Goal: Transaction & Acquisition: Subscribe to service/newsletter

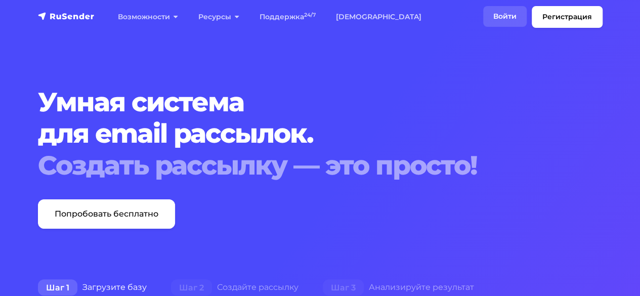
click at [503, 14] on link "Войти" at bounding box center [505, 16] width 44 height 21
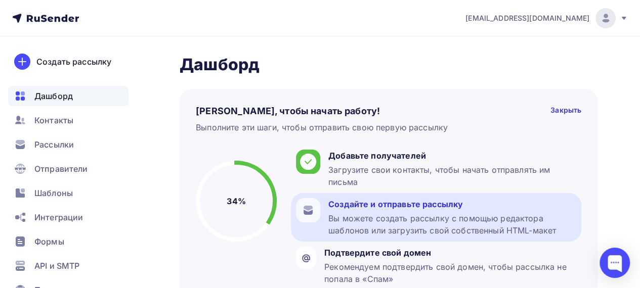
click at [369, 218] on div "Вы можете создать рассылку с помощью редактора шаблонов или загрузить свой собс…" at bounding box center [452, 225] width 248 height 24
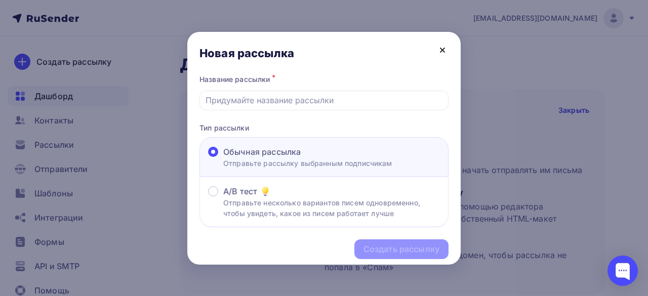
click at [443, 48] on icon at bounding box center [442, 50] width 12 height 12
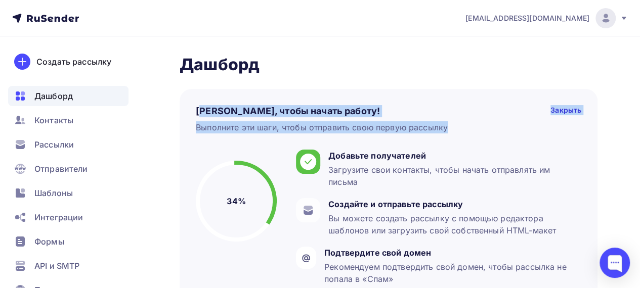
drag, startPoint x: 199, startPoint y: 109, endPoint x: 463, endPoint y: 127, distance: 263.8
click at [463, 127] on div "Пару шагов, чтобы начать работу! Закрыть Выполните эти шаги, чтобы отправить св…" at bounding box center [389, 119] width 386 height 28
click at [496, 128] on div "Выполните эти шаги, чтобы отправить свою первую рассылку 34%" at bounding box center [389, 125] width 386 height 16
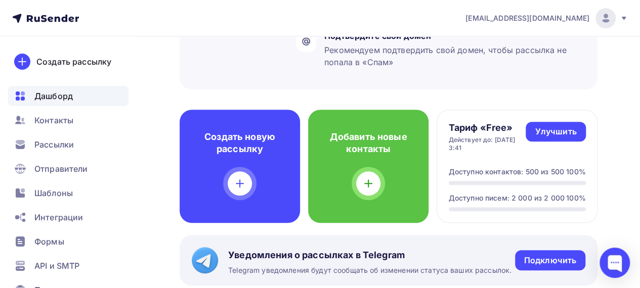
scroll to position [253, 0]
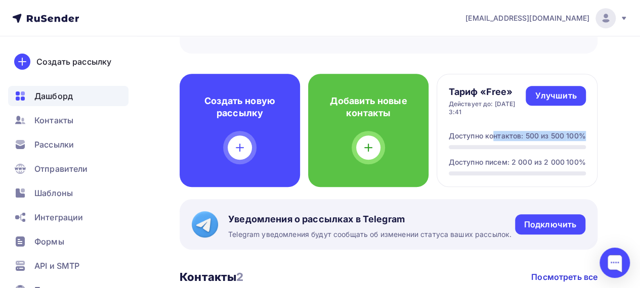
drag, startPoint x: 451, startPoint y: 133, endPoint x: 602, endPoint y: 134, distance: 151.3
click at [602, 134] on div "Дашборд Дашборд Пару шагов, чтобы начать работу! Закрыть Выполните эти шаги, чт…" at bounding box center [320, 226] width 640 height 886
click at [457, 163] on div "Доступно писем: 2 000 из 2 000" at bounding box center [507, 162] width 116 height 10
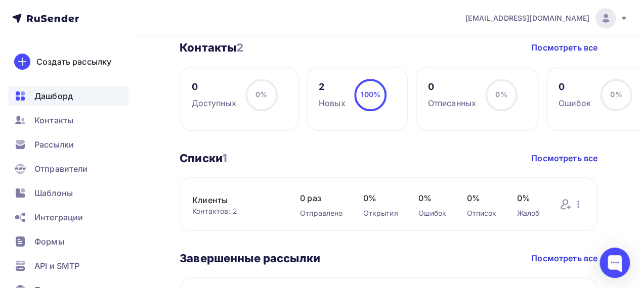
scroll to position [280, 0]
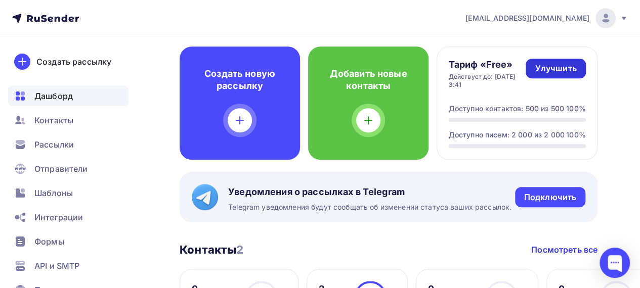
click at [559, 67] on div "Улучшить" at bounding box center [555, 69] width 41 height 12
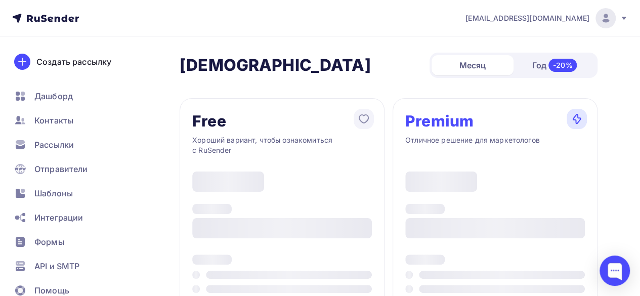
type input "500"
type input "100"
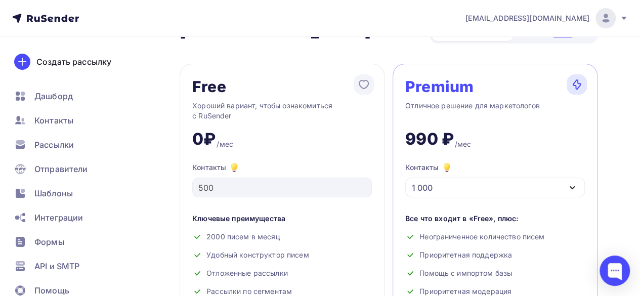
scroll to position [51, 0]
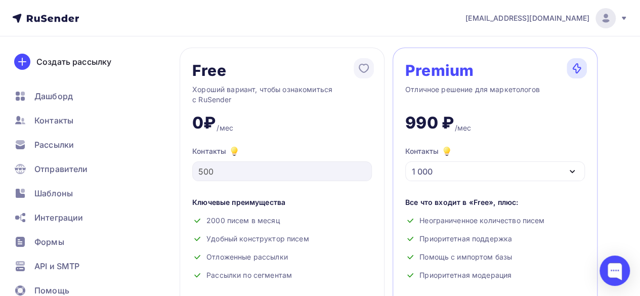
click at [567, 169] on icon "button" at bounding box center [572, 171] width 12 height 12
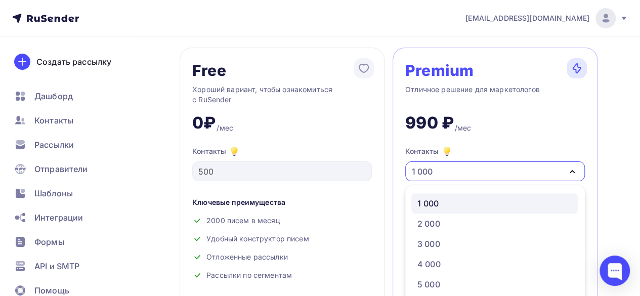
scroll to position [107, 0]
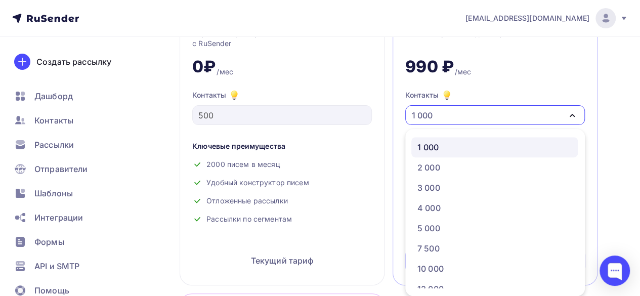
click at [476, 146] on div "1 000" at bounding box center [495, 147] width 154 height 12
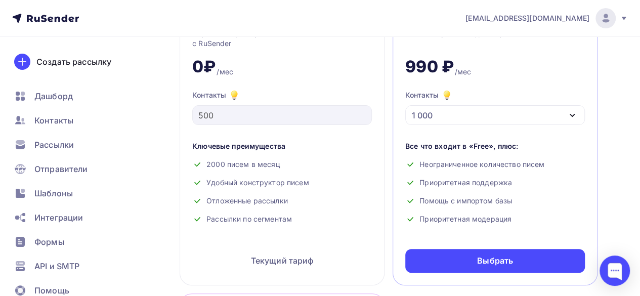
click at [507, 114] on div "1 000" at bounding box center [495, 115] width 180 height 20
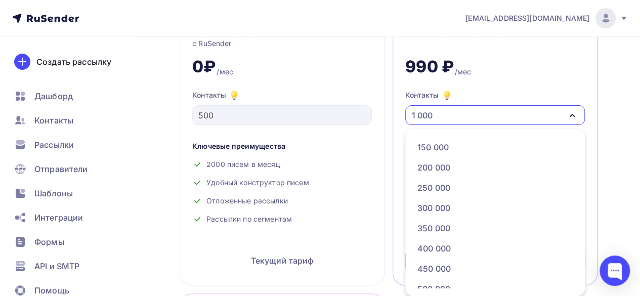
scroll to position [537, 0]
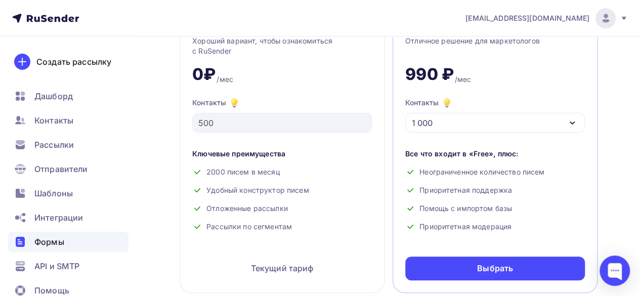
scroll to position [101, 0]
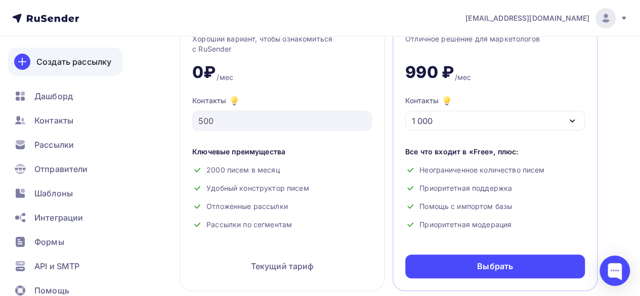
click at [66, 56] on div "Создать рассылку" at bounding box center [73, 62] width 75 height 12
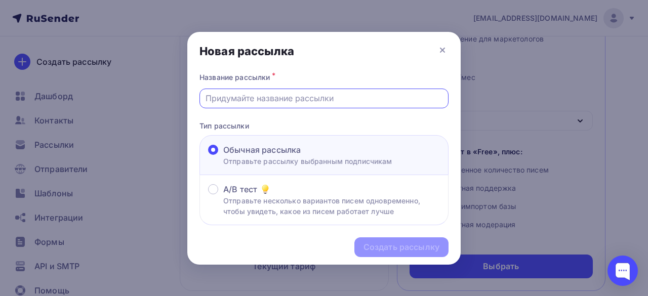
click at [247, 93] on input "text" at bounding box center [323, 98] width 237 height 12
click at [237, 97] on input "text" at bounding box center [323, 98] width 237 height 12
click at [230, 100] on input "text" at bounding box center [323, 98] width 237 height 12
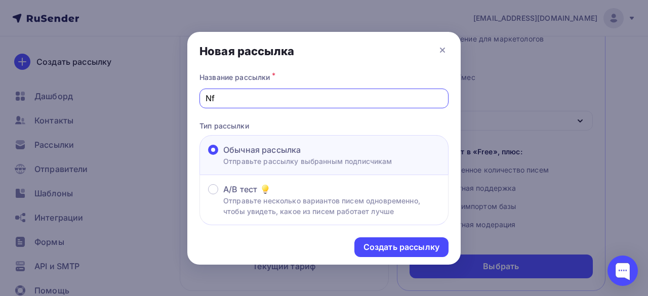
type input "N"
click at [295, 99] on input "Таможенный брокер, 10600 руб за 1 декларацию" at bounding box center [323, 98] width 237 height 12
click at [291, 99] on input "Таможенный брокер, 10600 руб за 1 декларацию" at bounding box center [323, 98] width 237 height 12
type input "Таможенный брокер, от 10600 руб за 1 декларацию"
click at [331, 116] on div "Название рассылки * Таможенный брокер, от 10600 руб за 1 декларацию Тип рассылк…" at bounding box center [323, 147] width 273 height 155
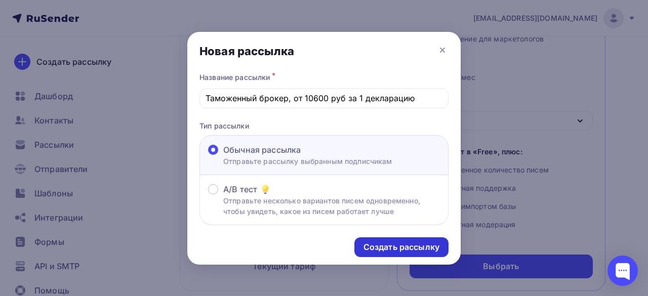
click at [390, 243] on div "Создать рассылку" at bounding box center [401, 247] width 76 height 12
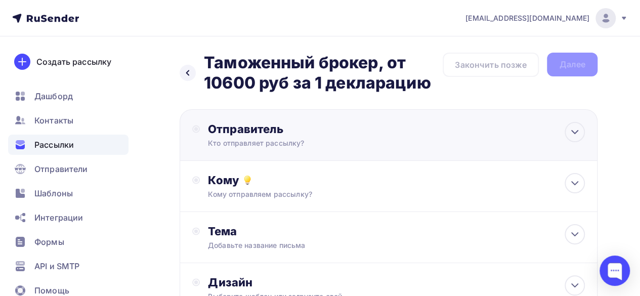
click at [488, 126] on div "Отправитель Кто отправляет рассылку? Email * info@trans-export.com info@trans-e…" at bounding box center [389, 135] width 418 height 52
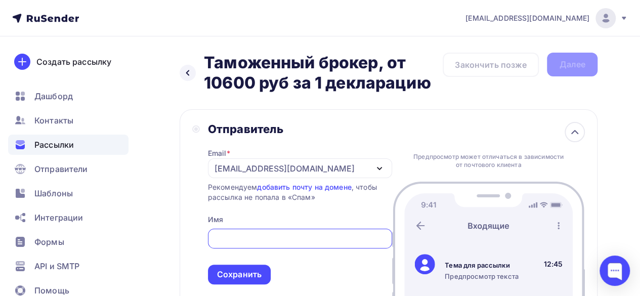
click at [346, 168] on div "[EMAIL_ADDRESS][DOMAIN_NAME]" at bounding box center [300, 168] width 184 height 20
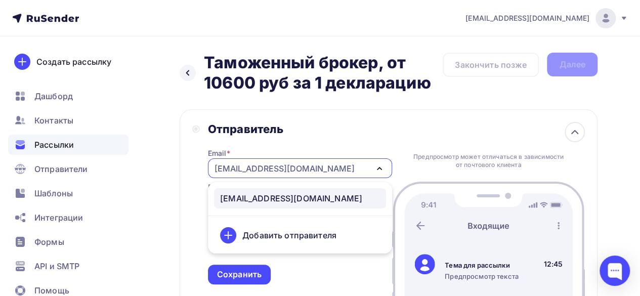
click at [372, 165] on div "[EMAIL_ADDRESS][DOMAIN_NAME]" at bounding box center [300, 168] width 184 height 20
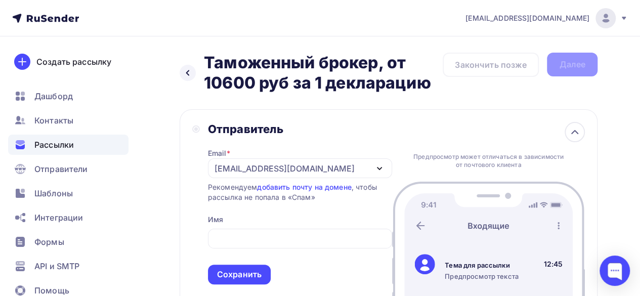
click at [380, 169] on icon "button" at bounding box center [380, 169] width 4 height 2
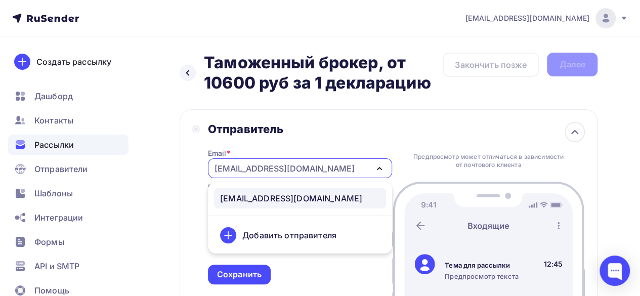
click at [282, 235] on div "Добавить отправителя" at bounding box center [289, 235] width 94 height 12
click at [239, 233] on div "Добавить отправителя" at bounding box center [300, 235] width 172 height 24
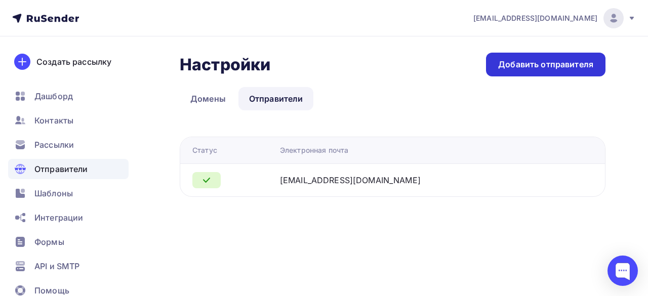
click at [525, 65] on div "Добавить отправителя" at bounding box center [545, 65] width 95 height 12
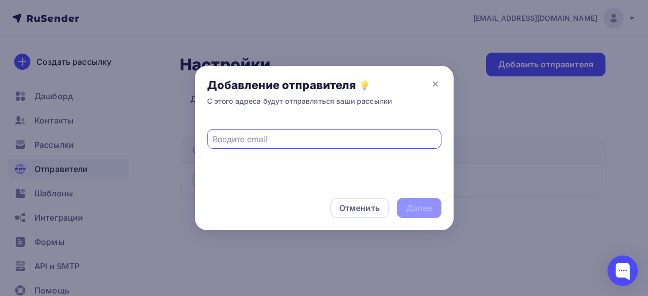
click at [311, 141] on input "text" at bounding box center [324, 139] width 223 height 12
paste input "[EMAIL_ADDRESS][DOMAIN_NAME]"
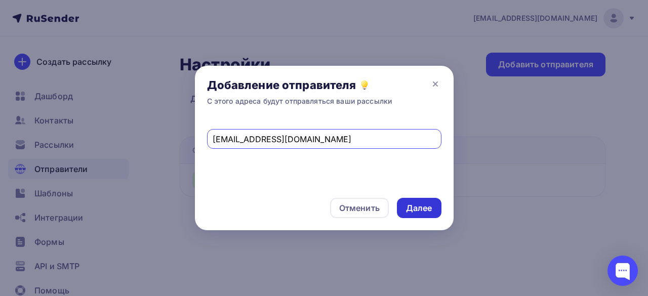
type input "[EMAIL_ADDRESS][DOMAIN_NAME]"
click at [418, 207] on div "Далее" at bounding box center [419, 208] width 26 height 12
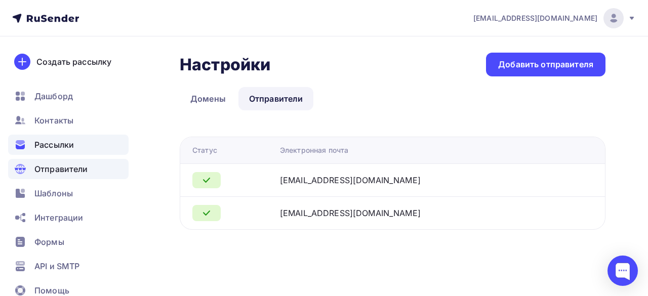
click at [69, 148] on span "Рассылки" at bounding box center [53, 145] width 39 height 12
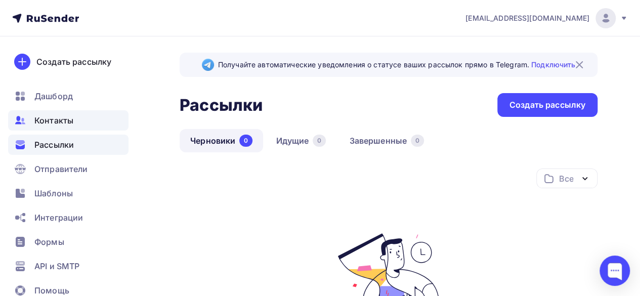
click at [72, 117] on span "Контакты" at bounding box center [53, 120] width 39 height 12
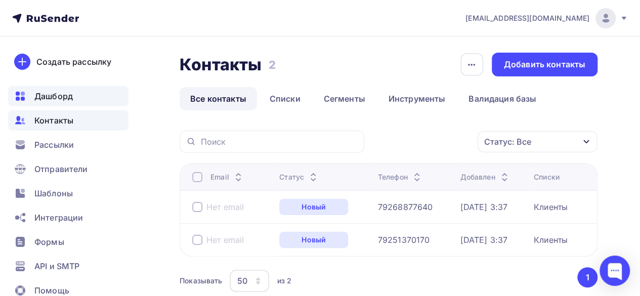
click at [66, 99] on span "Дашборд" at bounding box center [53, 96] width 38 height 12
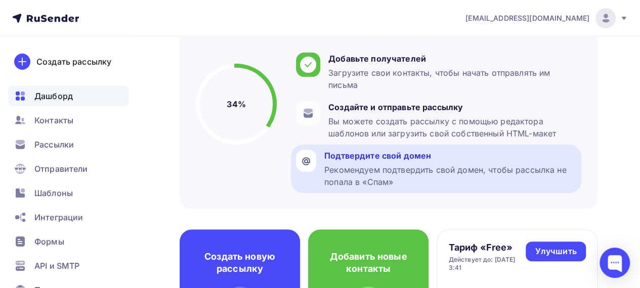
scroll to position [101, 0]
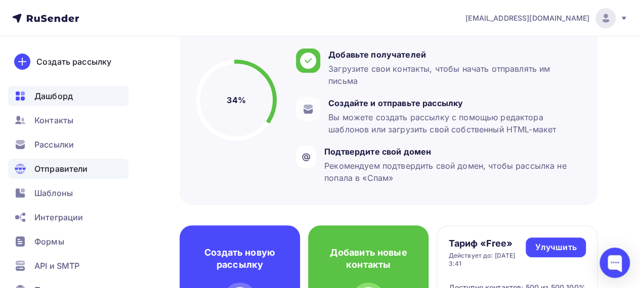
click at [69, 171] on span "Отправители" at bounding box center [61, 169] width 54 height 12
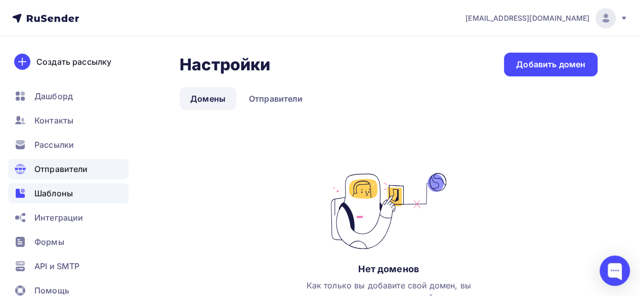
click at [58, 192] on span "Шаблоны" at bounding box center [53, 193] width 38 height 12
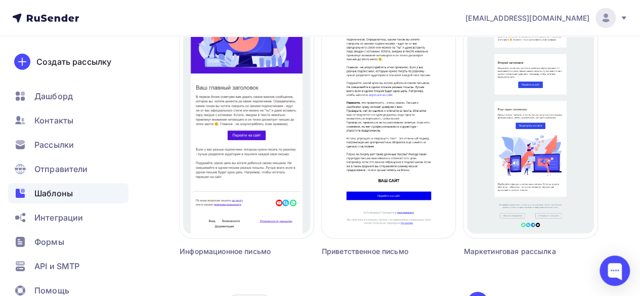
scroll to position [1039, 0]
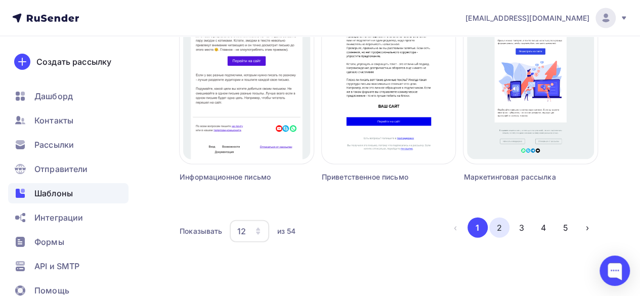
click at [503, 228] on button "2" at bounding box center [499, 228] width 20 height 20
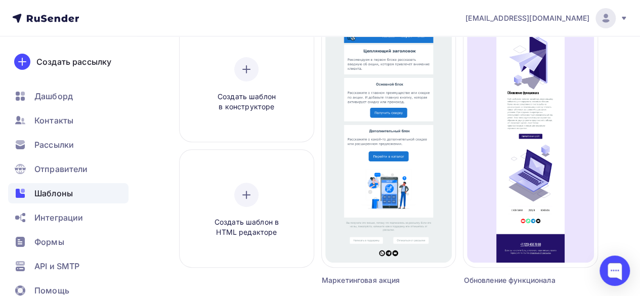
scroll to position [106, 0]
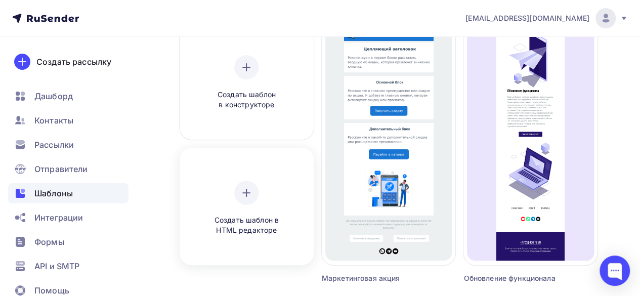
click at [253, 183] on div at bounding box center [246, 193] width 24 height 24
click at [251, 194] on icon at bounding box center [246, 193] width 12 height 12
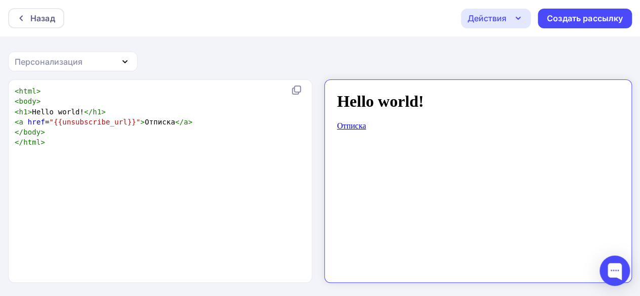
scroll to position [4, 0]
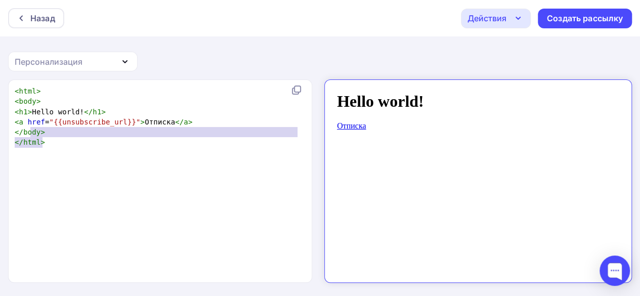
type textarea "<html> <body> <h1>Hello world!</h1> <a href="{{unsubscribe_url}}">Отписка</a> <…"
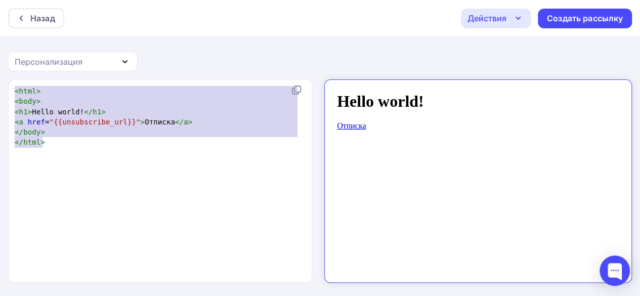
drag, startPoint x: 55, startPoint y: 150, endPoint x: 0, endPoint y: 69, distance: 98.0
click at [0, 73] on div "Назад Действия Отправить тестовое письмо Сохранить в Мои шаблоны Выйти без сохр…" at bounding box center [320, 148] width 640 height 297
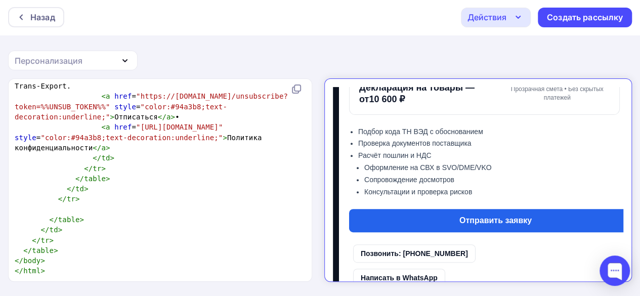
scroll to position [213, 0]
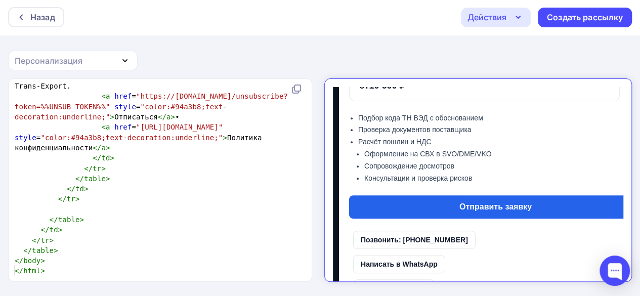
click at [473, 187] on link "Отправить заявку" at bounding box center [486, 198] width 293 height 23
click at [234, 194] on pre "</ tr >" at bounding box center [158, 199] width 291 height 10
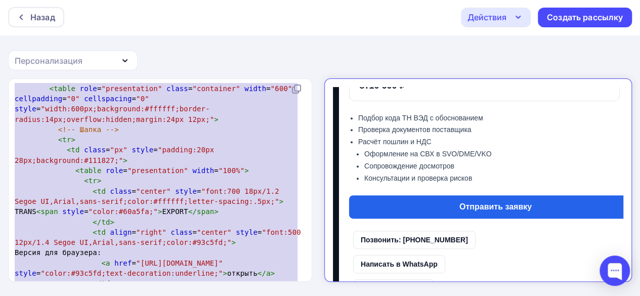
scroll to position [0, 0]
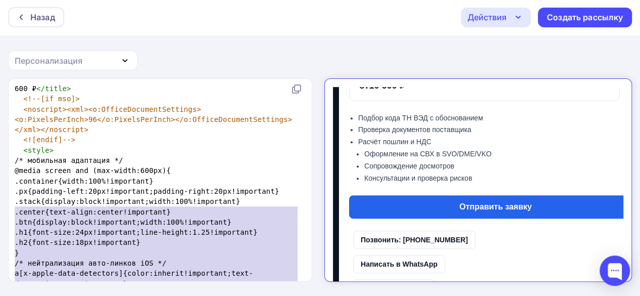
type textarea "<!doctype html> <html lang="ru" xmlns:v="urn:schemas-microsoft-com:vml" xmlns:o…"
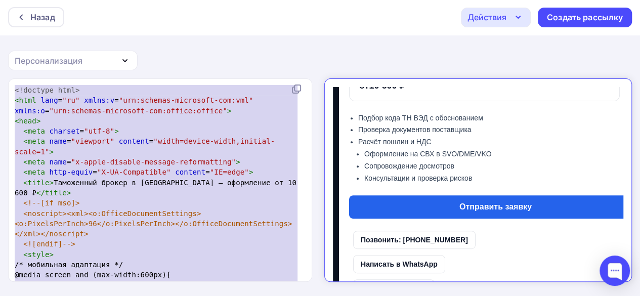
drag, startPoint x: 50, startPoint y: 256, endPoint x: 0, endPoint y: -38, distance: 298.2
click at [0, 0] on html "Назад Действия Отправить тестовое письмо Сохранить в Мои шаблоны Выйти без сохр…" at bounding box center [320, 147] width 640 height 296
click at [149, 143] on span ""width=device-width,initial-scale=1"" at bounding box center [145, 146] width 260 height 18
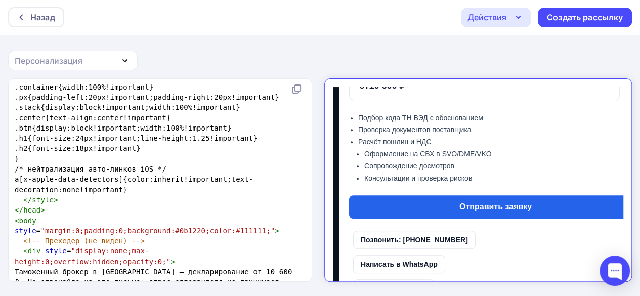
scroll to position [253, 0]
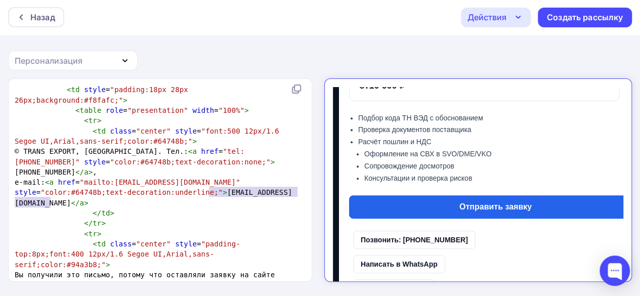
type textarea "manager@trans-export.com"
drag, startPoint x: 208, startPoint y: 191, endPoint x: 54, endPoint y: 203, distance: 154.8
click at [54, 203] on span "e-mail: < a href = "mailto:manager@trans-export.com" style = "color:#64748b;tex…" at bounding box center [153, 192] width 277 height 29
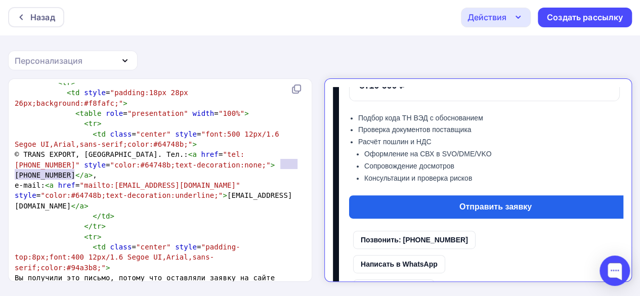
type textarea "+7 (495) 000-00-00"
drag, startPoint x: 74, startPoint y: 176, endPoint x: 283, endPoint y: 162, distance: 209.4
click at [275, 163] on span "© TRANS EXPORT, Москва. Тел.: < a href = "tel:+74950000000" style = "color:#647…" at bounding box center [145, 164] width 260 height 29
type textarea "+74950000000"
drag, startPoint x: 102, startPoint y: 164, endPoint x: 56, endPoint y: 169, distance: 46.8
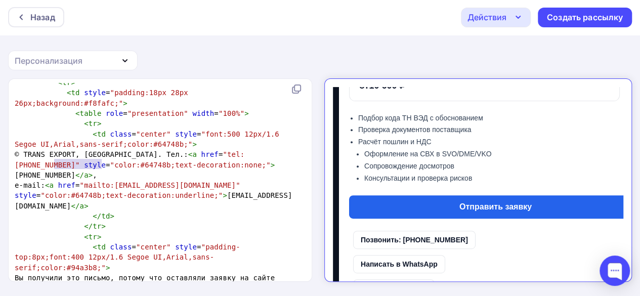
click at [56, 169] on pre "© TRANS EXPORT, Москва. Тел.: < a href = "tel:+74950000000" style = "color:#647…" at bounding box center [158, 164] width 291 height 31
click at [244, 153] on span ""tel:+7 (495) 278-11-34"" at bounding box center [130, 159] width 230 height 18
click at [275, 155] on span ""tel:+7495) 278-11-34"" at bounding box center [145, 159] width 260 height 18
click at [17, 163] on span ""tel:+7495 278-11-34"" at bounding box center [130, 159] width 230 height 18
click at [90, 160] on span ""tel:+7495278-11-34"" at bounding box center [130, 159] width 230 height 18
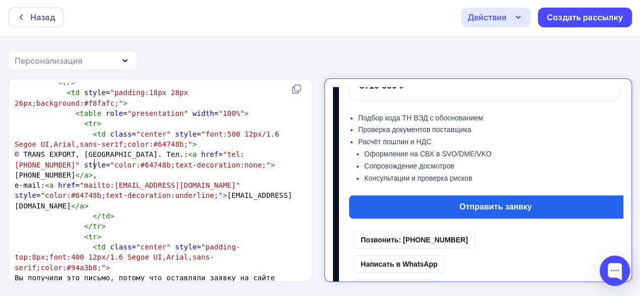
click at [39, 176] on span "© TRANS EXPORT, Москва. Тел.: < a href = "tel:+74952781134" style = "color:#647…" at bounding box center [145, 164] width 260 height 29
drag, startPoint x: 209, startPoint y: 196, endPoint x: 54, endPoint y: 204, distance: 155.6
click at [54, 204] on span "e-mail: < a href = "mailto:manager@trans-export.com" style = "color:#64748b;tex…" at bounding box center [153, 195] width 277 height 29
type textarea "​info@trans-export.com"
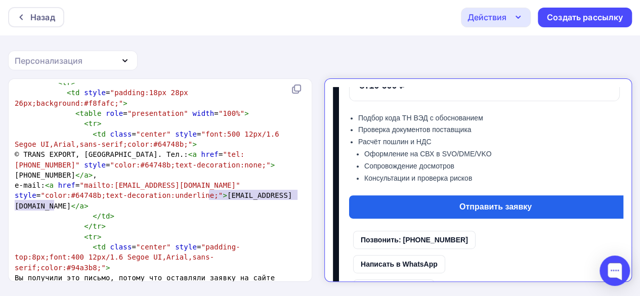
scroll to position [1, 0]
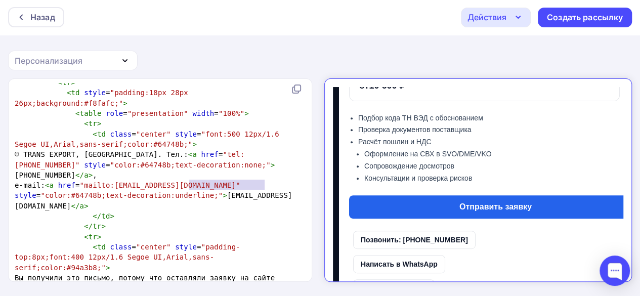
type textarea "manager@trans-export.com"
drag, startPoint x: 190, startPoint y: 184, endPoint x: 282, endPoint y: 185, distance: 92.1
click at [240, 185] on span ""mailto:manager@trans-export.com"" at bounding box center [160, 185] width 160 height 8
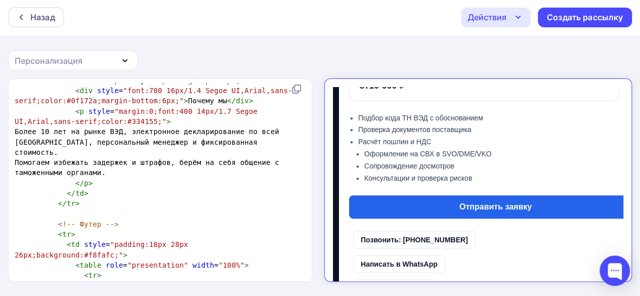
scroll to position [2495, 0]
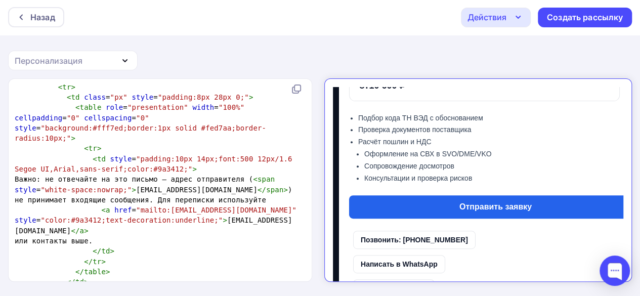
click at [214, 190] on span "Важно: не отвечайте на это письмо — адрес отправителя ( < span style = "white-s…" at bounding box center [154, 184] width 278 height 18
type textarea "manager@trans-export.com"
drag, startPoint x: 209, startPoint y: 242, endPoint x: 54, endPoint y: 249, distance: 155.0
click at [55, 235] on span "< a href = "mailto:manager@trans-export.com" style = "color:#9a3412;text-decora…" at bounding box center [158, 220] width 286 height 29
type textarea "manager@trans-export.com"
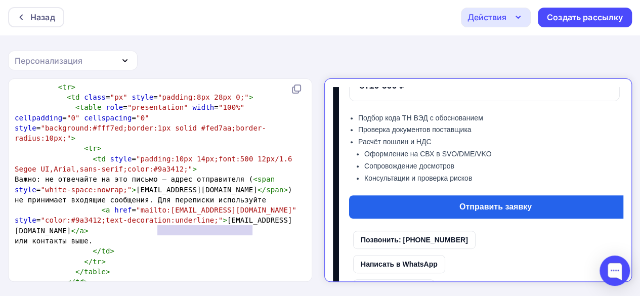
drag, startPoint x: 158, startPoint y: 230, endPoint x: 248, endPoint y: 230, distance: 90.6
click at [251, 214] on span ""mailto:manager@trans-export.com"" at bounding box center [216, 210] width 160 height 8
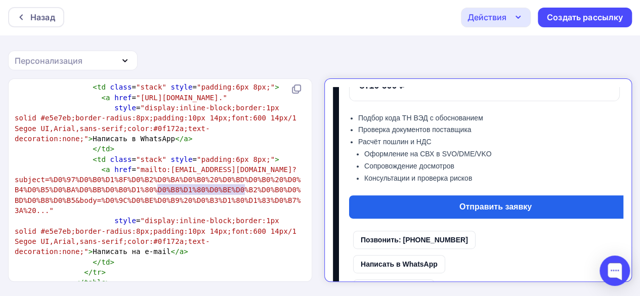
type textarea "manager@trans-export.com"
drag, startPoint x: 157, startPoint y: 189, endPoint x: 251, endPoint y: 189, distance: 94.1
click at [251, 189] on span ""mailto:manager@trans-export.com?subject=%D0%97%D0%B0%D1%8F%D0%B2%D0%BA%D0%B0%2…" at bounding box center [158, 189] width 286 height 49
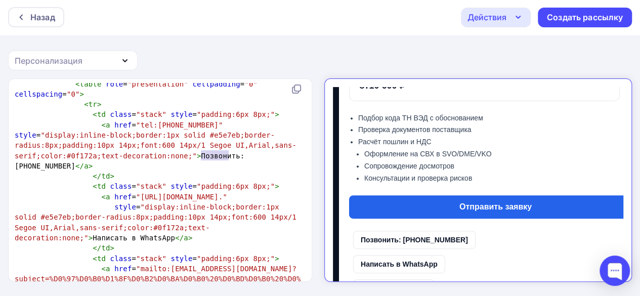
type textarea "79990000000"
drag, startPoint x: 228, startPoint y: 154, endPoint x: 186, endPoint y: 155, distance: 42.5
click at [186, 193] on span ""https://wa.me/79990000000?text=%D0%97%D0%B4%D1%80%D0%B0%D0%B2%D1%81%D1%82%D0%B…" at bounding box center [181, 197] width 91 height 8
paste textarea
type textarea "+7 (495) 000-00-00"
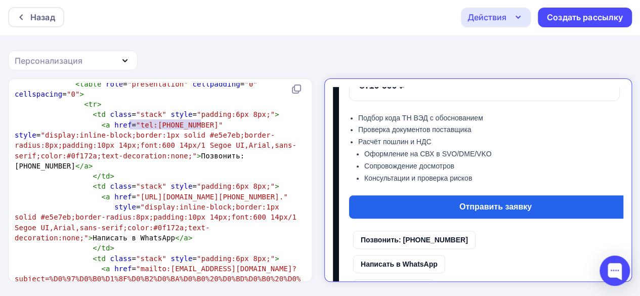
drag, startPoint x: 200, startPoint y: 124, endPoint x: 130, endPoint y: 125, distance: 70.4
click at [130, 125] on span "< a href = "tel:+74950000000" style = "display:inline-block;border:1px solid #e…" at bounding box center [156, 145] width 282 height 49
paste textarea
type textarea "+74950000000"
drag, startPoint x: 192, startPoint y: 94, endPoint x: 146, endPoint y: 93, distance: 46.6
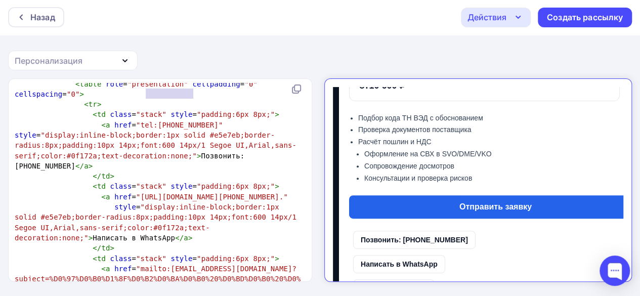
click at [146, 121] on span ""tel:+74950000000"" at bounding box center [179, 125] width 87 height 8
paste textarea
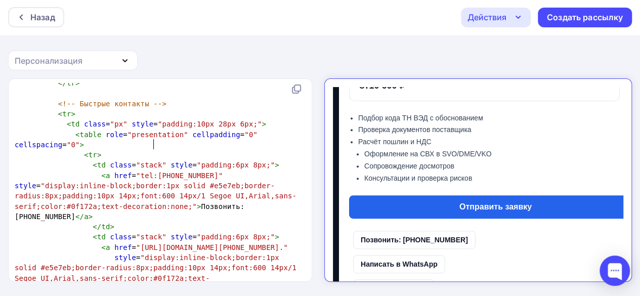
scroll to position [1812, 0]
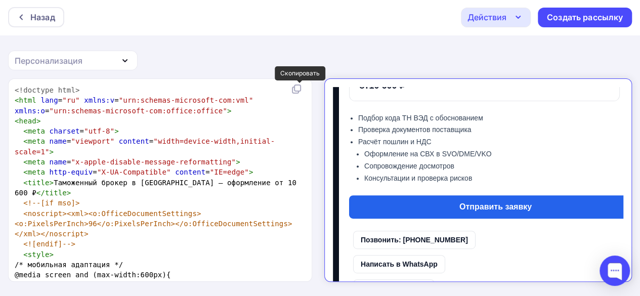
click at [299, 87] on icon at bounding box center [296, 89] width 12 height 12
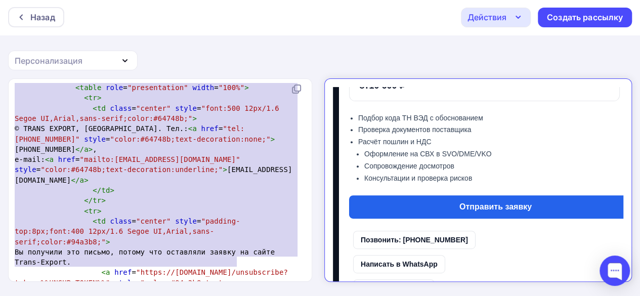
type textarea "<!doctype html> <html lang="ru" xmlns:v="urn:schemas-microsoft-com:vml" xmlns:o…"
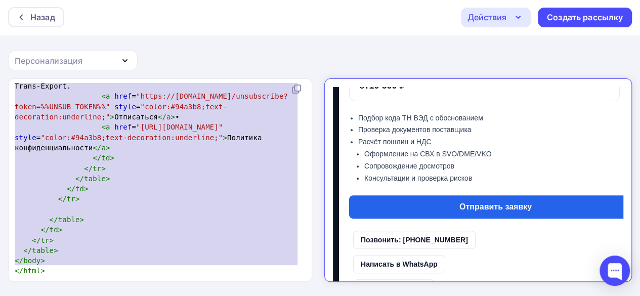
drag, startPoint x: 14, startPoint y: 90, endPoint x: 234, endPoint y: 280, distance: 290.6
click at [234, 280] on div "x <!doctype html> < html lang = "ru" xmlns:v = "urn:schemas-microsoft-com:vml" …" at bounding box center [171, 193] width 316 height 220
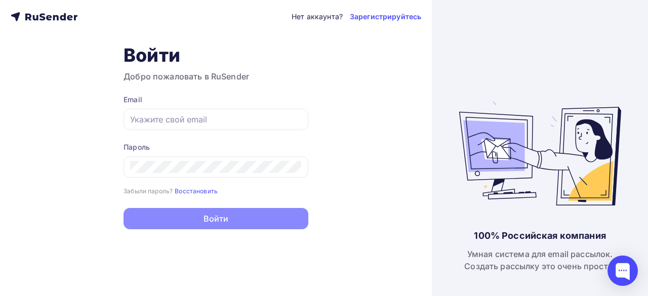
type input "[EMAIL_ADDRESS][DOMAIN_NAME]"
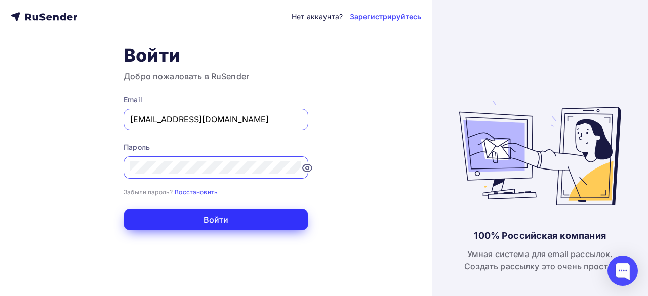
click at [238, 217] on button "Войти" at bounding box center [215, 219] width 185 height 21
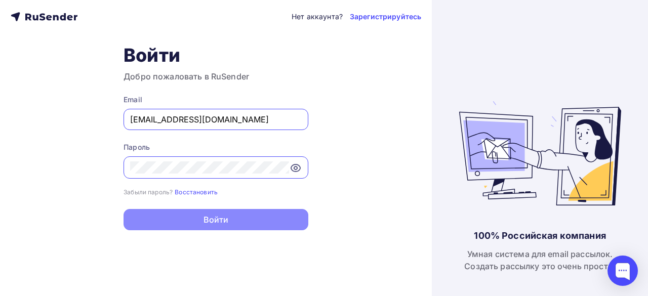
click at [298, 165] on icon at bounding box center [295, 167] width 9 height 7
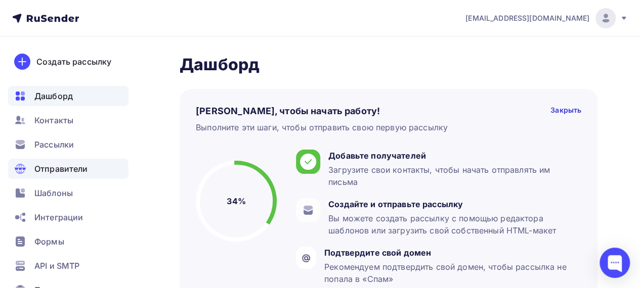
click at [89, 163] on div "Отправители" at bounding box center [68, 169] width 120 height 20
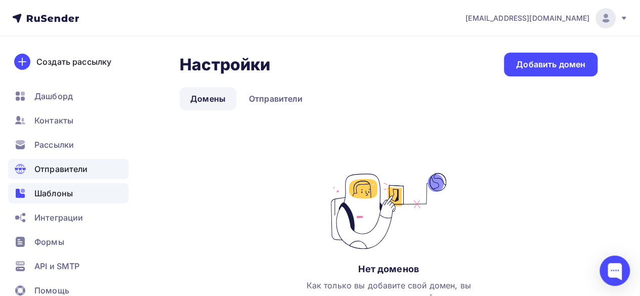
click at [63, 188] on span "Шаблоны" at bounding box center [53, 193] width 38 height 12
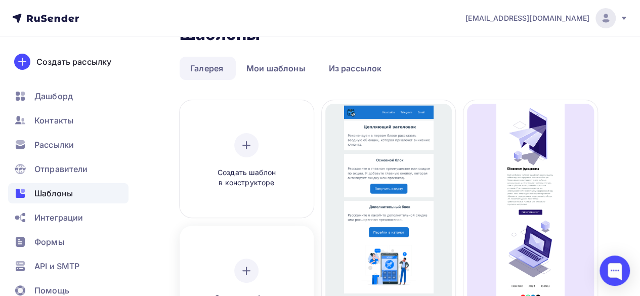
scroll to position [51, 0]
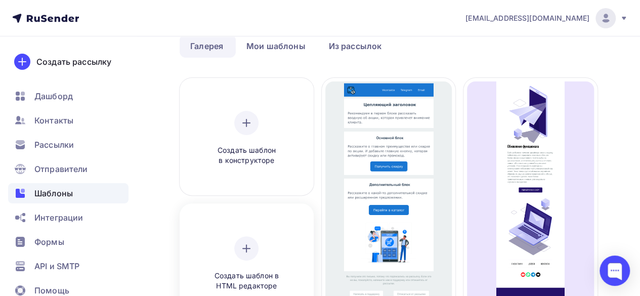
click at [254, 241] on div at bounding box center [246, 248] width 24 height 24
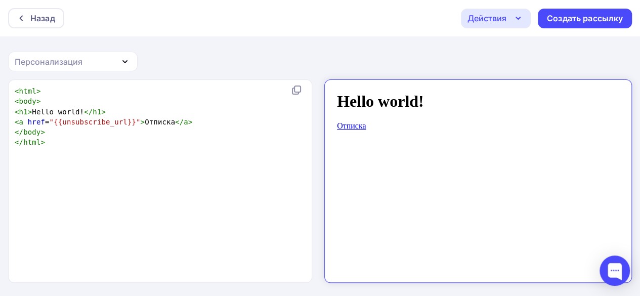
scroll to position [4, 0]
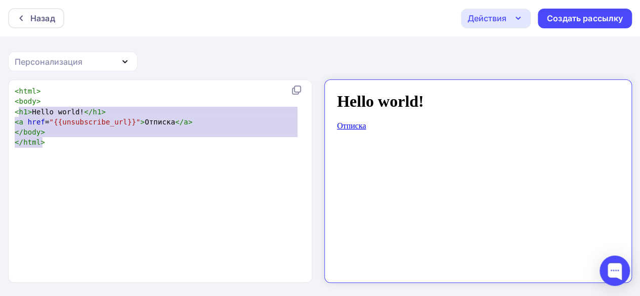
type textarea "<html> <body> <h1>Hello world!</h1> <a href="{{unsubscribe_url}}">Отписка</a> <…"
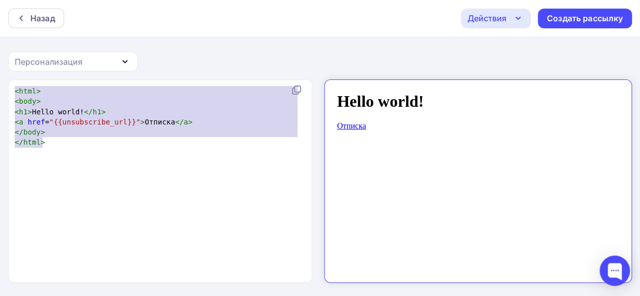
drag, startPoint x: 78, startPoint y: 146, endPoint x: 0, endPoint y: 47, distance: 126.1
click at [0, 47] on div "Назад Действия Отправить тестовое письмо Сохранить в Мои шаблоны Выйти без сохр…" at bounding box center [320, 148] width 640 height 297
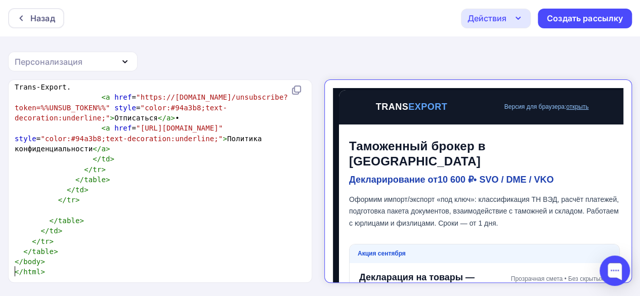
scroll to position [0, 0]
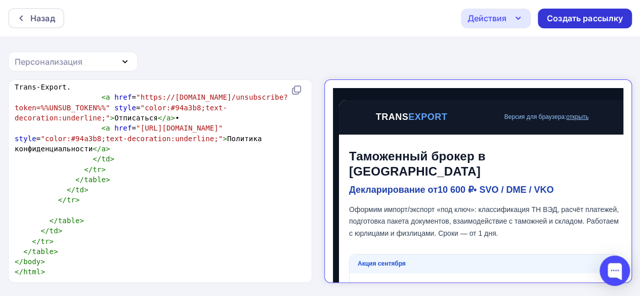
click at [573, 21] on div "Создать рассылку" at bounding box center [585, 19] width 76 height 12
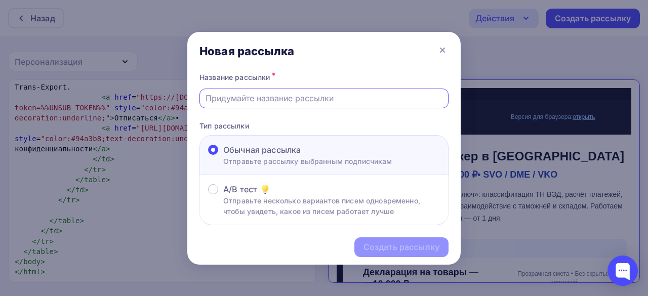
click at [245, 100] on input "text" at bounding box center [323, 98] width 237 height 12
type input "Таможенный брокер, от 10600 руб за 1 декларацию"
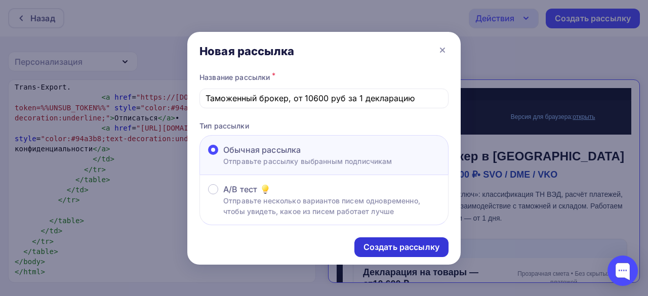
click at [402, 246] on div "Создать рассылку" at bounding box center [401, 247] width 76 height 12
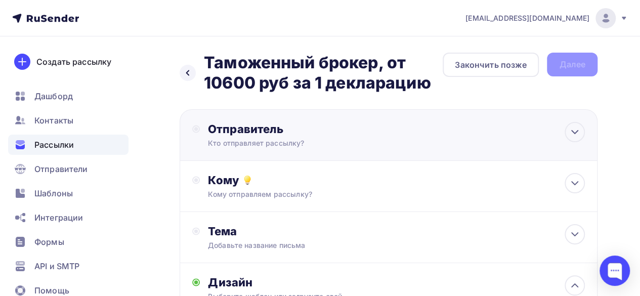
click at [412, 138] on div "Отправитель Кто отправляет рассылку? Email * info@trans-export.com noreply@tran…" at bounding box center [317, 135] width 219 height 26
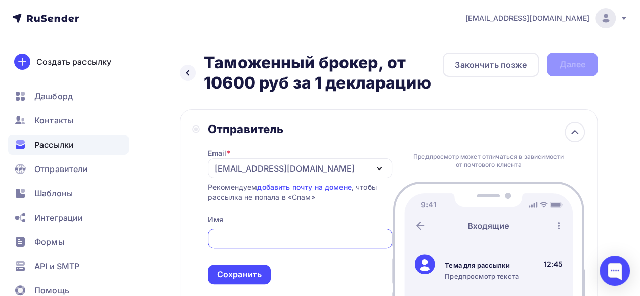
click at [329, 170] on div "[EMAIL_ADDRESS][DOMAIN_NAME]" at bounding box center [300, 168] width 184 height 20
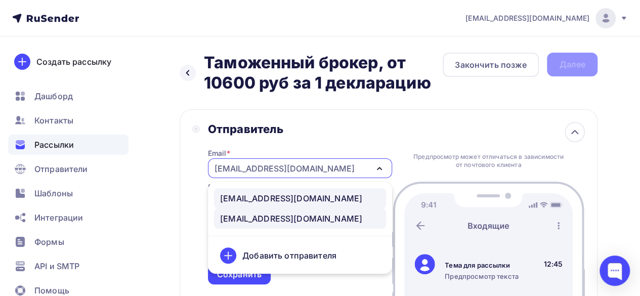
click at [280, 198] on div "noreply@trans-export.com" at bounding box center [291, 198] width 142 height 12
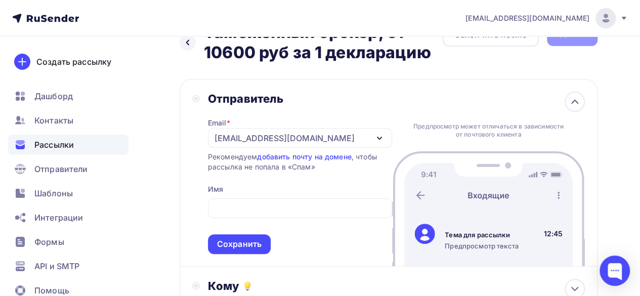
scroll to position [101, 0]
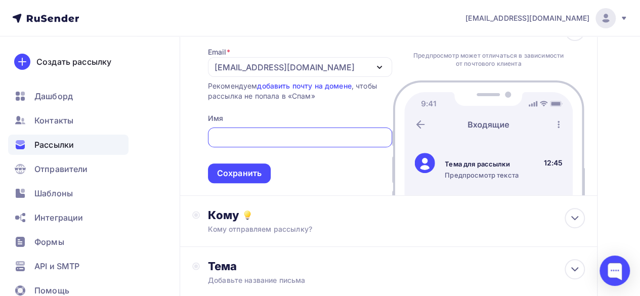
click at [256, 137] on input "text" at bounding box center [300, 138] width 173 height 12
click at [237, 137] on input "text" at bounding box center [300, 138] width 173 height 12
paste input "Trans-Export Таможенный брокер - информирование"
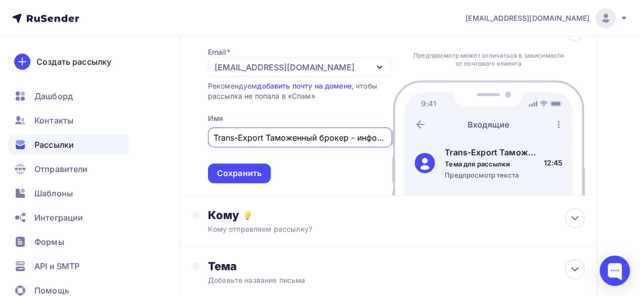
drag, startPoint x: 228, startPoint y: 139, endPoint x: 180, endPoint y: 139, distance: 47.6
click at [180, 139] on div "Отправитель Email * noreply@trans-export.com noreply@trans-export.com info@tran…" at bounding box center [389, 102] width 418 height 188
click at [299, 138] on input "Таможенный брокер - информирование" at bounding box center [300, 138] width 173 height 12
click at [305, 137] on input "Таможенный брокер - информирование" at bounding box center [300, 138] width 173 height 12
paste input "Trans-Export"
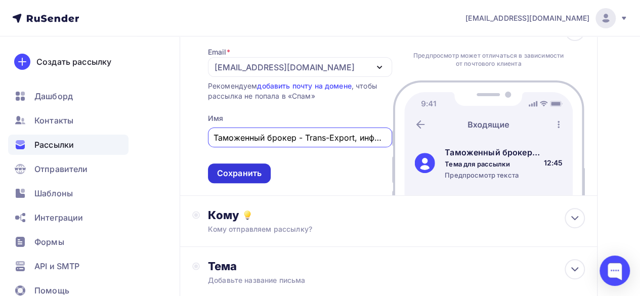
type input "Таможенный брокер - Trans-Export, информирование"
click at [244, 174] on div "Сохранить" at bounding box center [239, 174] width 45 height 12
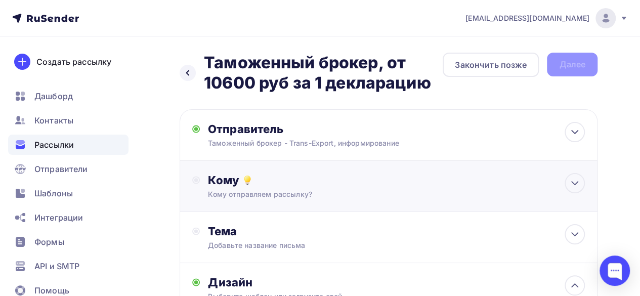
click at [325, 184] on div "Кому" at bounding box center [396, 180] width 377 height 14
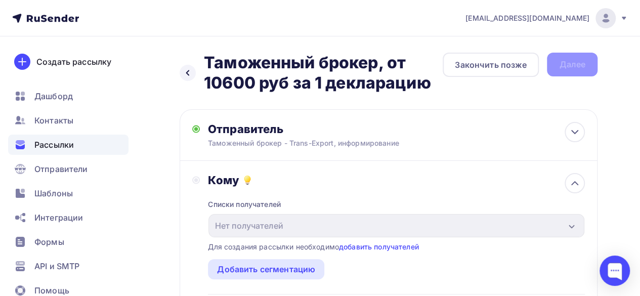
scroll to position [51, 0]
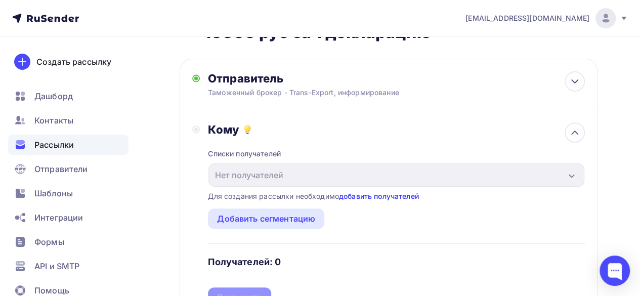
click at [359, 196] on link "добавить получателей" at bounding box center [379, 196] width 80 height 9
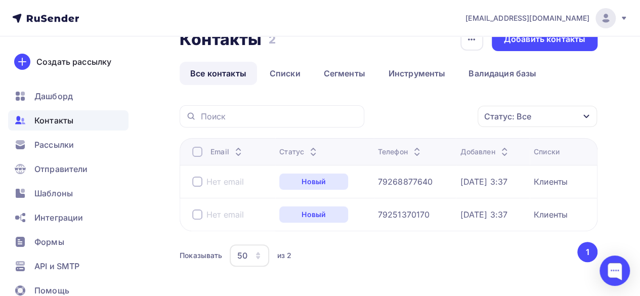
scroll to position [12, 0]
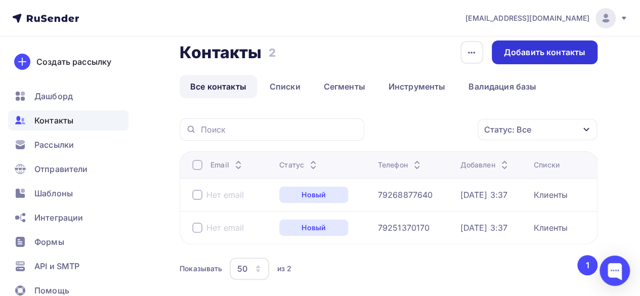
click at [530, 56] on div "Добавить контакты" at bounding box center [544, 53] width 81 height 12
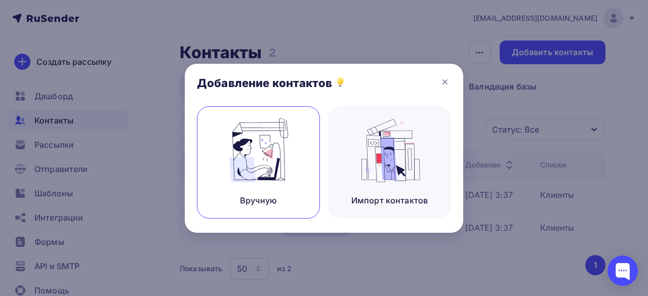
click at [268, 148] on img at bounding box center [259, 150] width 68 height 64
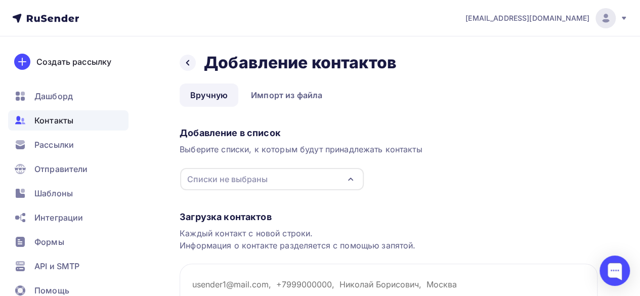
click at [221, 178] on div "Списки не выбраны" at bounding box center [227, 179] width 80 height 12
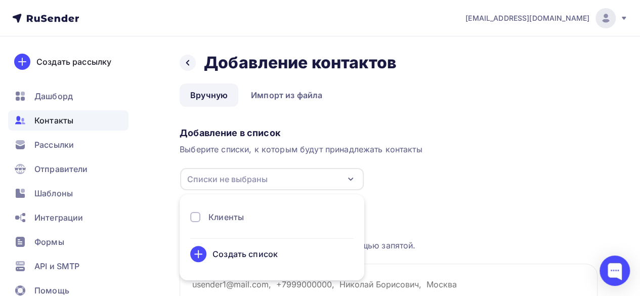
click at [223, 215] on div "Клиенты" at bounding box center [225, 217] width 35 height 12
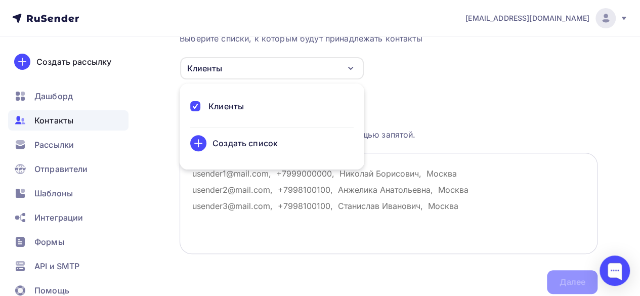
scroll to position [149, 0]
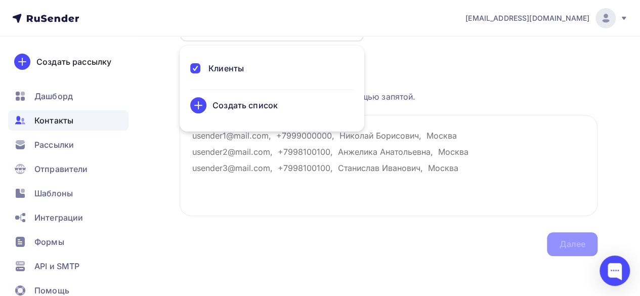
click at [500, 90] on div "Каждый контакт с новой строки. Информация о контакте разделяется с помощью запя…" at bounding box center [389, 90] width 418 height 24
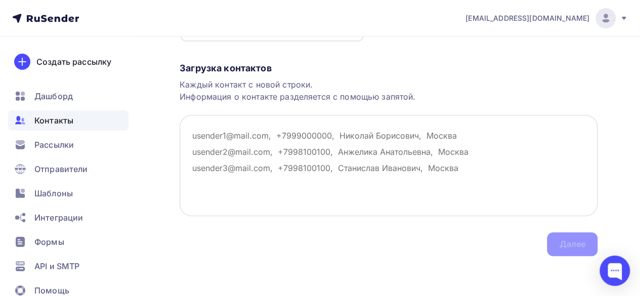
click at [329, 151] on textarea at bounding box center [389, 165] width 418 height 101
drag, startPoint x: 463, startPoint y: 169, endPoint x: 323, endPoint y: 147, distance: 141.8
click at [323, 147] on textarea at bounding box center [389, 165] width 418 height 101
click at [324, 147] on textarea at bounding box center [389, 165] width 418 height 101
paste textarea "[EMAIL_ADDRESS][DOMAIN_NAME]"
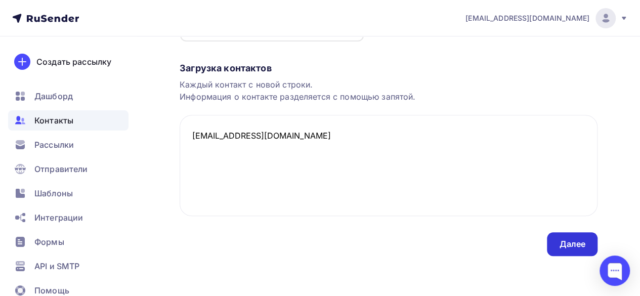
type textarea "[EMAIL_ADDRESS][DOMAIN_NAME]"
click at [563, 242] on div "Далее" at bounding box center [572, 244] width 26 height 12
click at [576, 241] on div "Далее" at bounding box center [572, 244] width 26 height 12
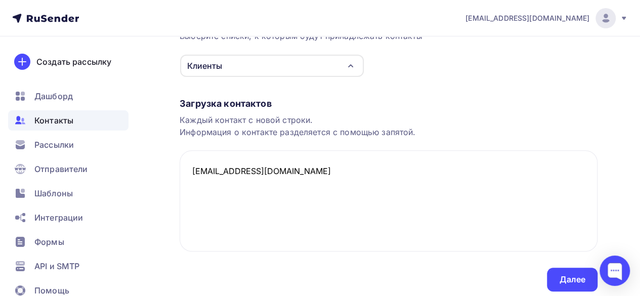
scroll to position [48, 0]
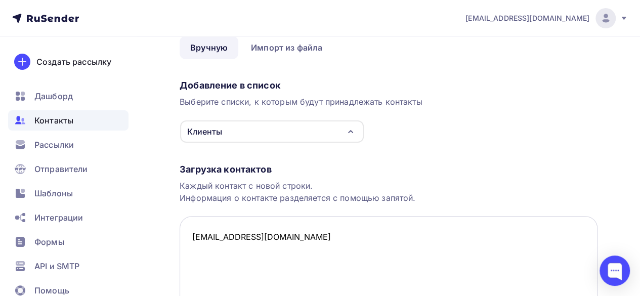
click at [303, 231] on textarea "[EMAIL_ADDRESS][DOMAIN_NAME]" at bounding box center [389, 266] width 418 height 101
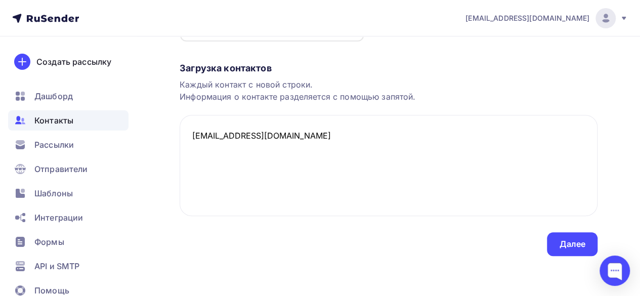
scroll to position [0, 0]
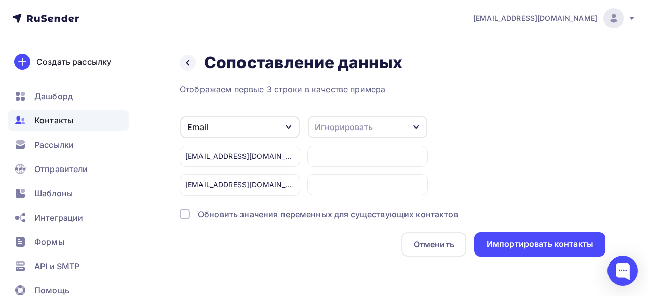
click at [256, 185] on div "[EMAIL_ADDRESS][DOMAIN_NAME]" at bounding box center [240, 184] width 120 height 21
click at [321, 183] on div at bounding box center [367, 184] width 120 height 21
click at [356, 150] on div at bounding box center [367, 156] width 120 height 21
click at [210, 126] on div "Email" at bounding box center [239, 127] width 119 height 22
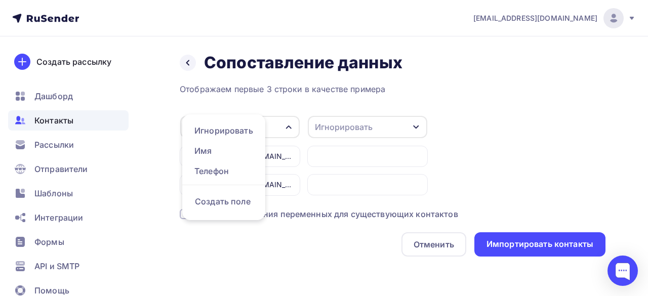
click at [401, 169] on div at bounding box center [367, 167] width 120 height 57
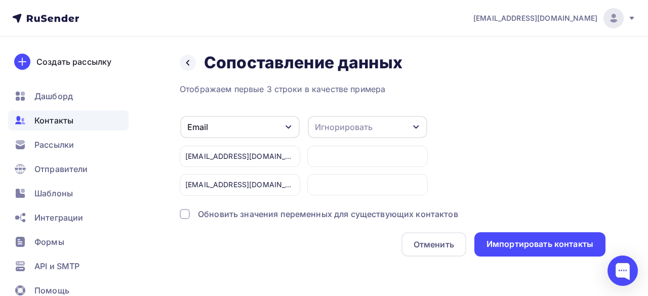
click at [223, 153] on div "[EMAIL_ADDRESS][DOMAIN_NAME]" at bounding box center [240, 156] width 120 height 21
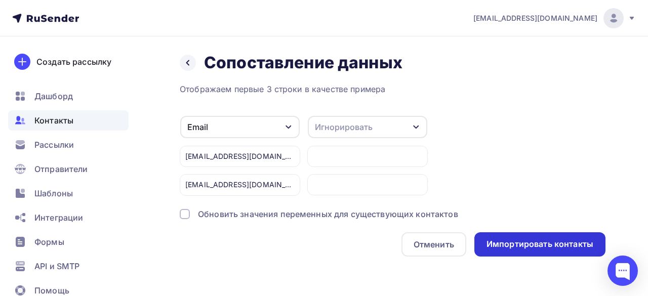
click at [519, 244] on div "Импортировать контакты" at bounding box center [539, 244] width 107 height 12
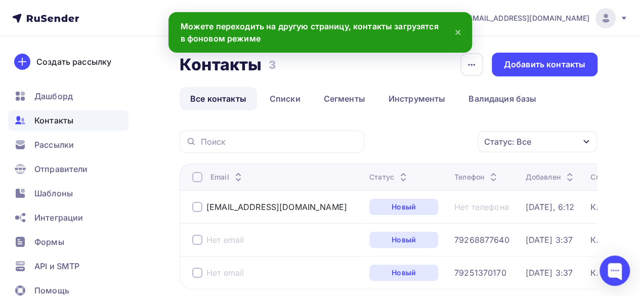
click at [195, 204] on div at bounding box center [197, 207] width 10 height 10
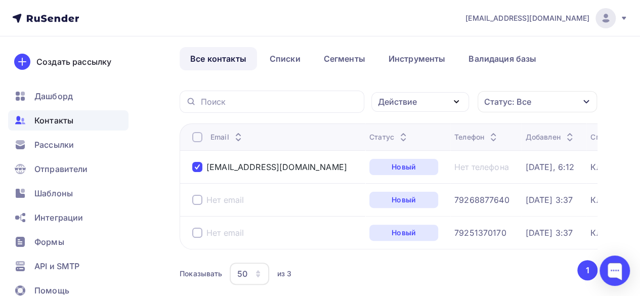
scroll to position [103, 0]
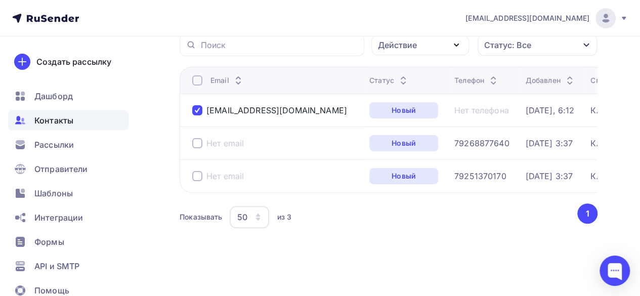
click at [260, 219] on icon "button" at bounding box center [258, 217] width 8 height 8
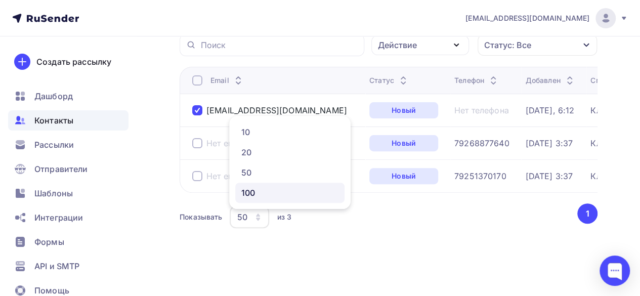
click at [256, 190] on div "100" at bounding box center [289, 193] width 97 height 12
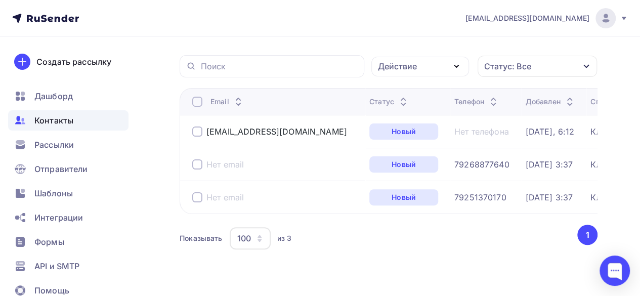
scroll to position [80, 0]
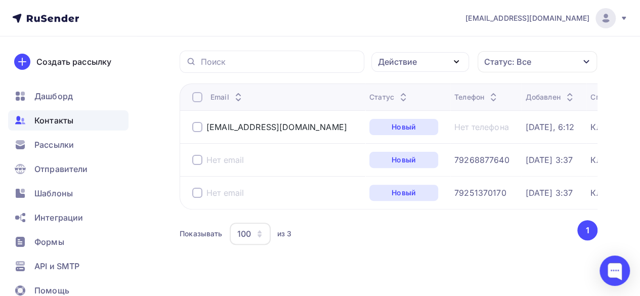
click at [196, 128] on div at bounding box center [197, 127] width 10 height 10
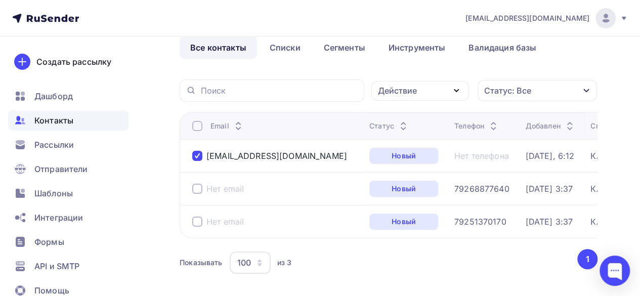
scroll to position [0, 0]
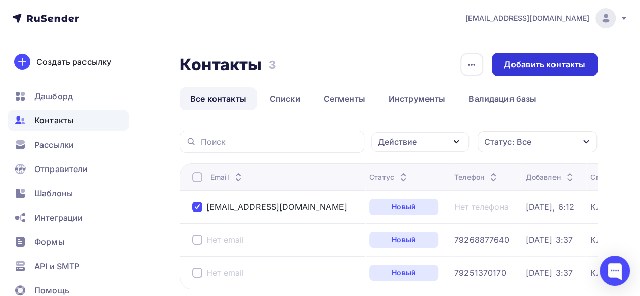
click at [571, 58] on div "Добавить контакты" at bounding box center [545, 65] width 106 height 24
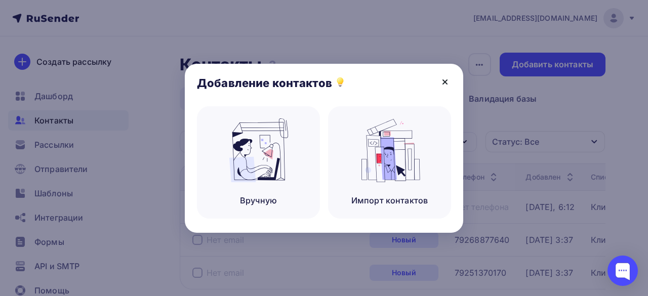
click at [442, 78] on icon at bounding box center [445, 82] width 12 height 12
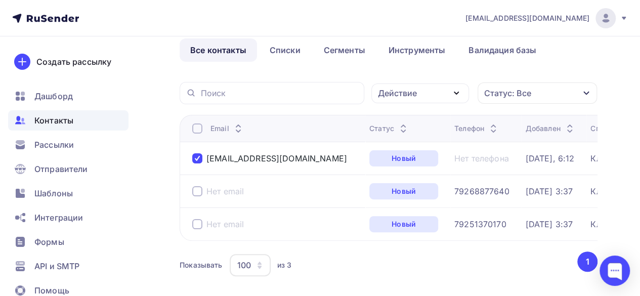
scroll to position [103, 0]
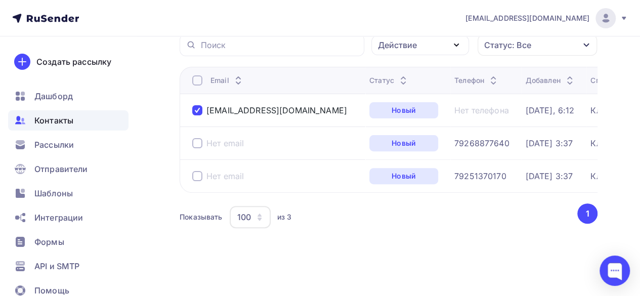
click at [589, 214] on button "1" at bounding box center [587, 213] width 20 height 20
click at [369, 103] on div "Новый" at bounding box center [403, 110] width 69 height 16
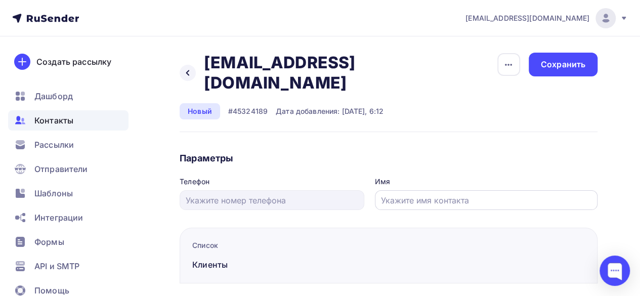
click at [427, 194] on input "text" at bounding box center [486, 200] width 211 height 12
type input "Себе"
click at [422, 152] on h4 "Параметры" at bounding box center [389, 158] width 418 height 12
click at [233, 190] on div at bounding box center [272, 200] width 185 height 20
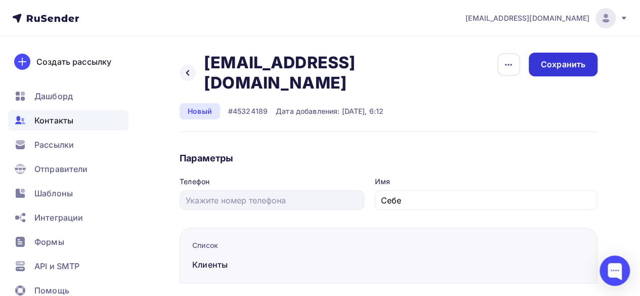
click at [562, 61] on div "Сохранить" at bounding box center [563, 65] width 45 height 12
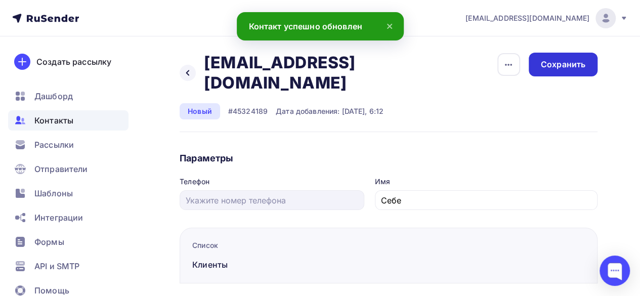
click at [545, 58] on div "Сохранить" at bounding box center [563, 65] width 69 height 24
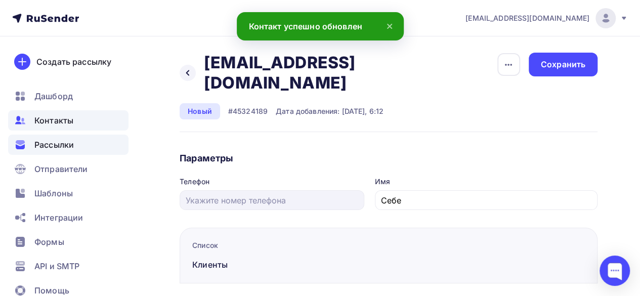
click at [71, 142] on span "Рассылки" at bounding box center [53, 145] width 39 height 12
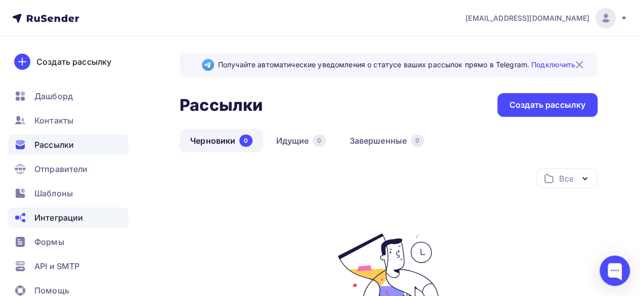
click at [55, 218] on span "Интеграции" at bounding box center [58, 218] width 49 height 12
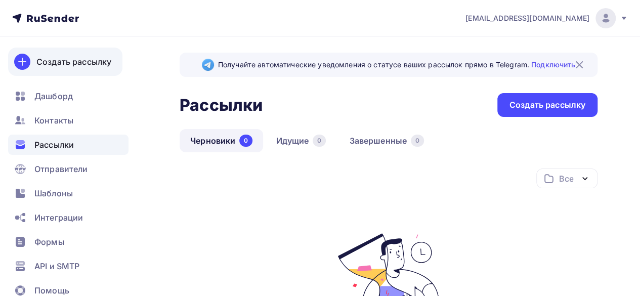
click at [57, 61] on div "Создать рассылку" at bounding box center [73, 62] width 75 height 12
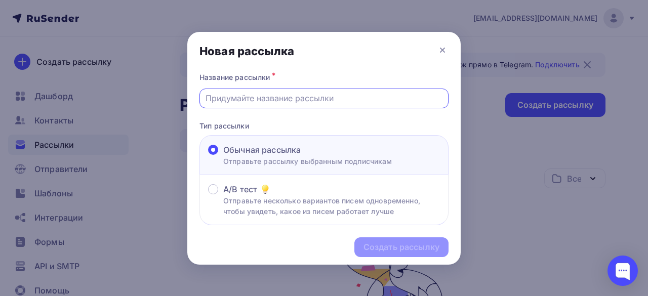
click at [261, 97] on input "text" at bounding box center [323, 98] width 237 height 12
type input "Таможенный брокер, от 10600 руб за 1 декларацию"
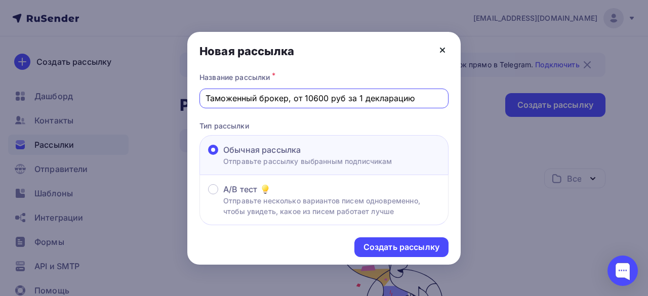
click at [443, 48] on icon at bounding box center [442, 50] width 12 height 12
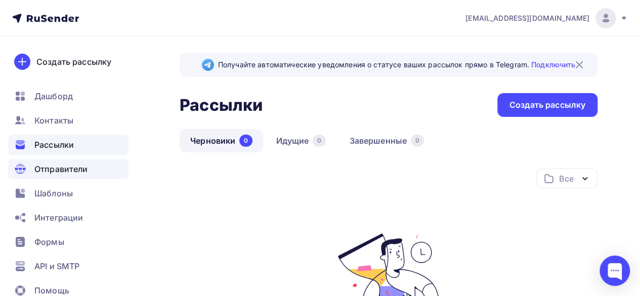
click at [56, 169] on span "Отправители" at bounding box center [61, 169] width 54 height 12
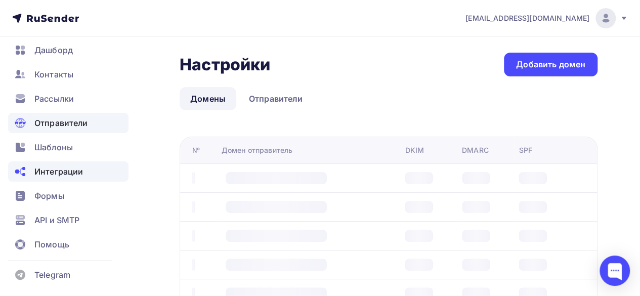
scroll to position [47, 0]
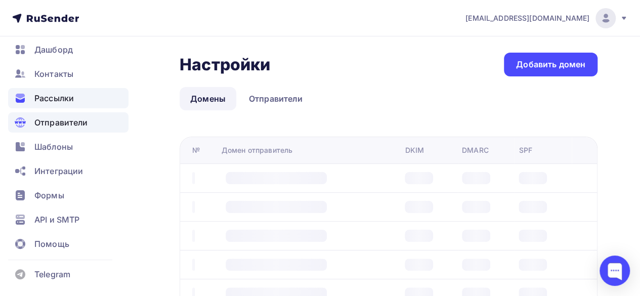
click at [48, 93] on span "Рассылки" at bounding box center [53, 98] width 39 height 12
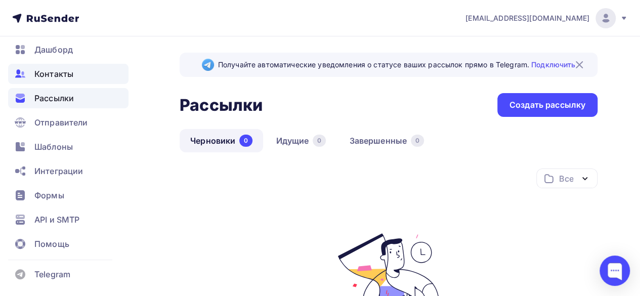
click at [63, 75] on span "Контакты" at bounding box center [53, 74] width 39 height 12
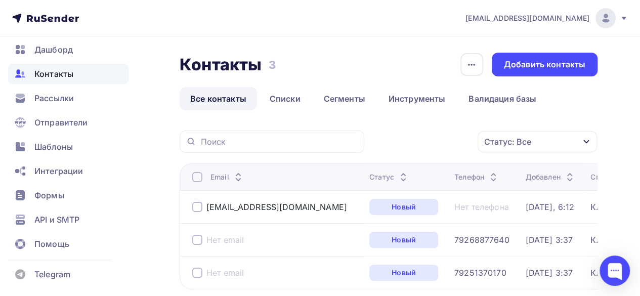
click at [197, 207] on div at bounding box center [197, 207] width 10 height 10
click at [462, 138] on icon "button" at bounding box center [456, 142] width 12 height 12
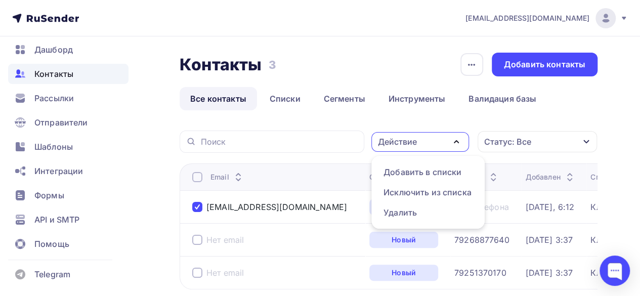
click at [599, 110] on div "Контакты Контакты 3 3 История импорта Добавить контакты Все контакты Списки Сег…" at bounding box center [320, 214] width 640 height 356
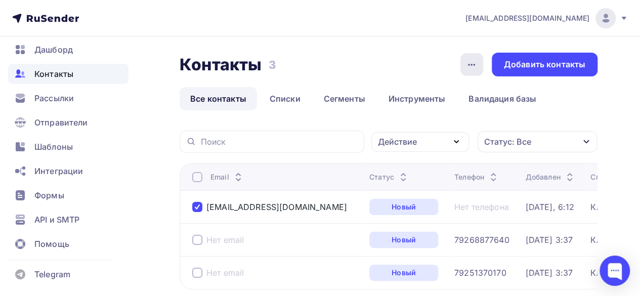
click at [468, 60] on icon "button" at bounding box center [472, 65] width 12 height 12
click at [354, 46] on div "Контакты Контакты 3 3 История импорта Добавить контакты Все контакты Списки Сег…" at bounding box center [320, 214] width 640 height 356
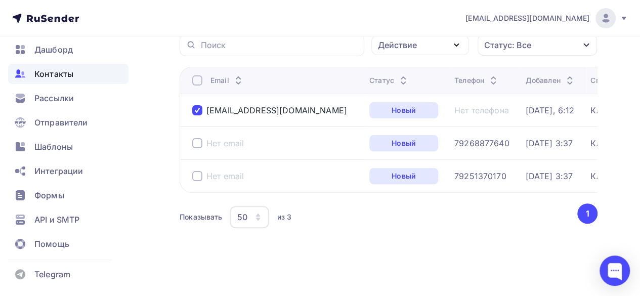
scroll to position [103, 0]
click at [592, 212] on button "1" at bounding box center [587, 213] width 20 height 20
click at [198, 138] on div at bounding box center [197, 143] width 10 height 10
click at [199, 172] on div at bounding box center [197, 176] width 10 height 10
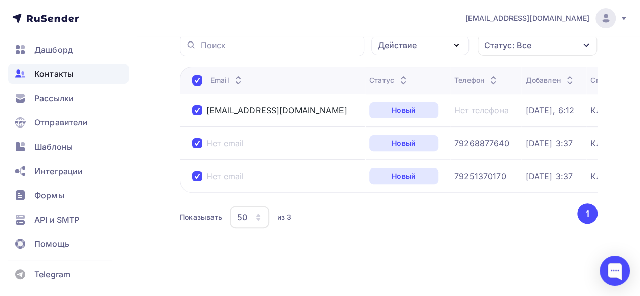
click at [199, 75] on div at bounding box center [197, 80] width 10 height 10
click at [195, 105] on div at bounding box center [197, 110] width 10 height 10
click at [195, 138] on div at bounding box center [197, 143] width 10 height 10
click at [197, 168] on div "Нет email" at bounding box center [276, 176] width 169 height 16
click at [196, 171] on div at bounding box center [197, 176] width 10 height 10
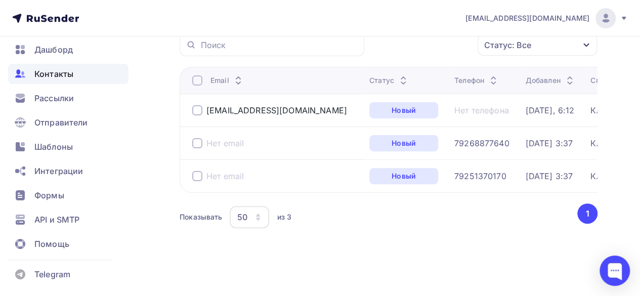
click at [198, 105] on div at bounding box center [197, 110] width 10 height 10
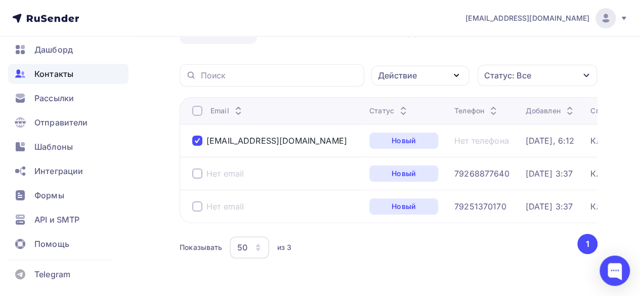
scroll to position [0, 0]
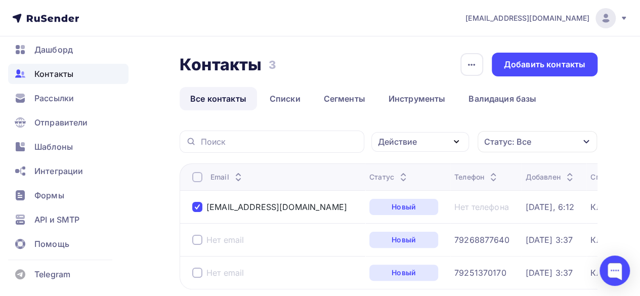
click at [552, 137] on div "Статус: Все" at bounding box center [537, 141] width 119 height 21
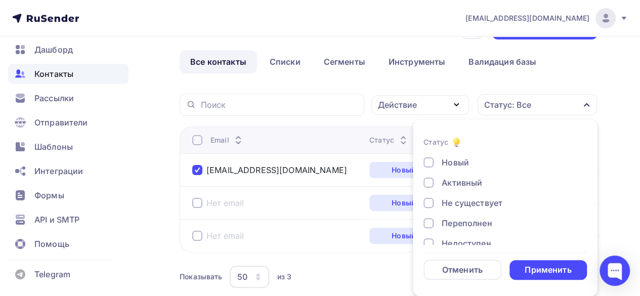
click at [431, 182] on div at bounding box center [429, 183] width 10 height 10
click at [431, 181] on div at bounding box center [429, 183] width 10 height 10
click at [545, 264] on div "Применить" at bounding box center [548, 270] width 47 height 12
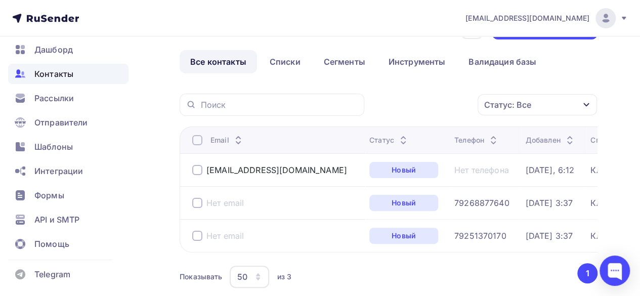
click at [197, 170] on div at bounding box center [197, 170] width 10 height 10
click at [277, 58] on link "Списки" at bounding box center [285, 61] width 52 height 23
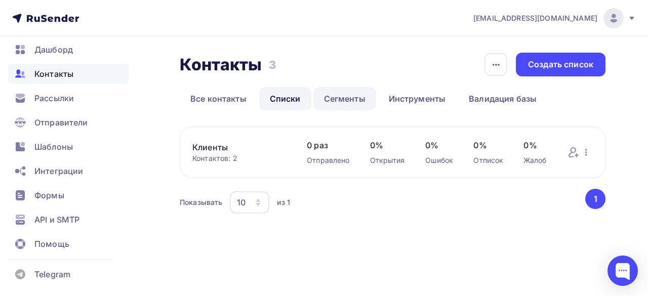
click at [345, 101] on link "Сегменты" at bounding box center [344, 98] width 63 height 23
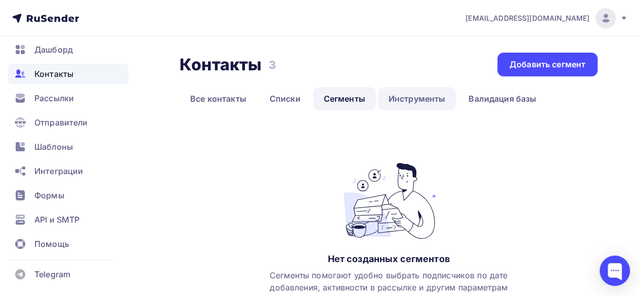
click at [423, 101] on link "Инструменты" at bounding box center [417, 98] width 78 height 23
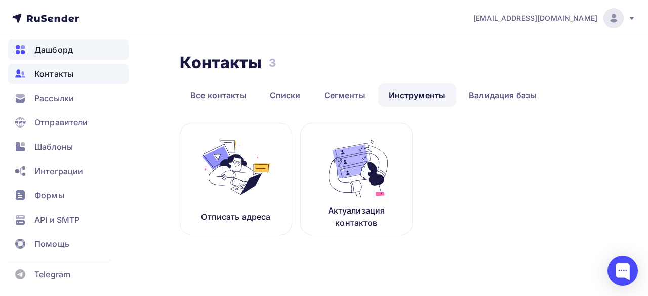
click at [64, 51] on span "Дашборд" at bounding box center [53, 50] width 38 height 12
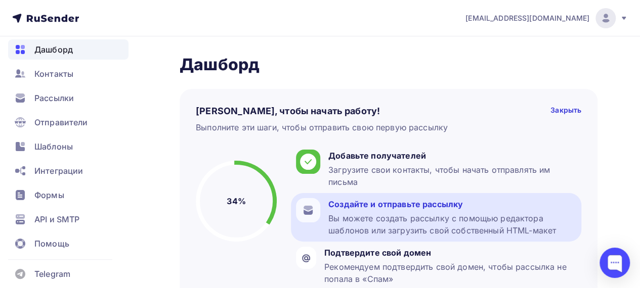
click at [411, 218] on div "Вы можете создать рассылку с помощью редактора шаблонов или загрузить свой собс…" at bounding box center [452, 225] width 248 height 24
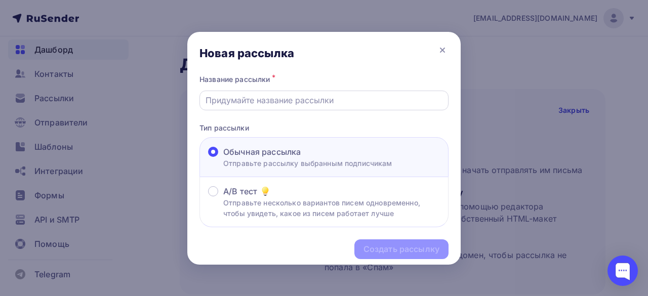
click at [238, 97] on input "text" at bounding box center [323, 100] width 237 height 12
type input "Таможенный брокер, от 10600 руб за 1 декларацию"
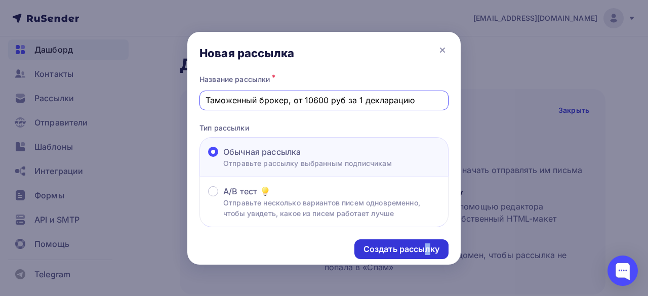
click at [375, 245] on div "Создать рассылку" at bounding box center [401, 249] width 76 height 12
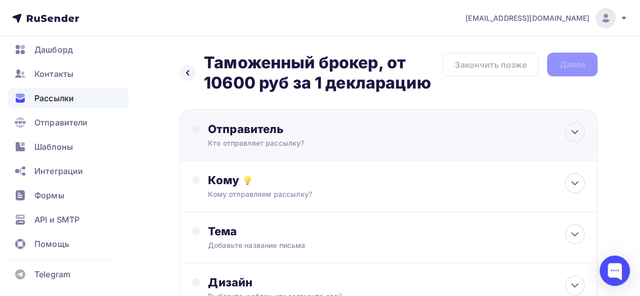
click at [328, 128] on div "Отправитель" at bounding box center [317, 129] width 219 height 14
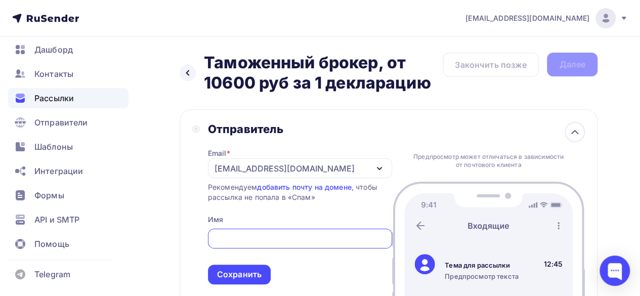
click at [329, 165] on div "[EMAIL_ADDRESS][DOMAIN_NAME]" at bounding box center [300, 168] width 184 height 20
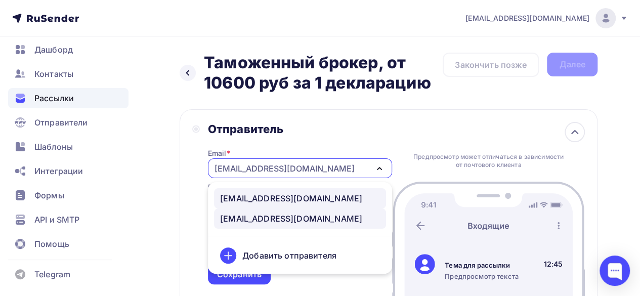
click at [270, 197] on div "noreply@trans-export.com" at bounding box center [291, 198] width 142 height 12
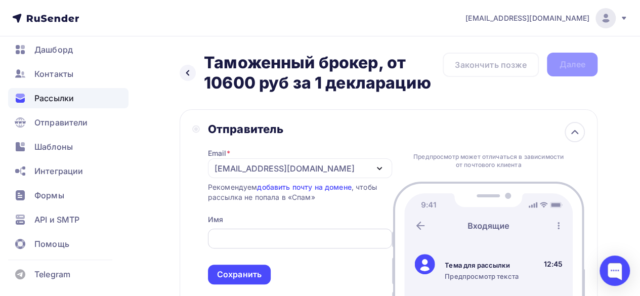
click at [263, 241] on input "text" at bounding box center [300, 239] width 173 height 12
paste input "[EMAIL_ADDRESS][DOMAIN_NAME]"
type input "[EMAIL_ADDRESS][DOMAIN_NAME]"
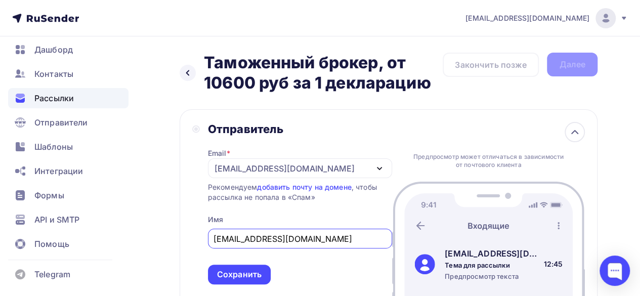
drag, startPoint x: 304, startPoint y: 239, endPoint x: 174, endPoint y: 240, distance: 130.6
click at [174, 240] on div "Назад Таможенный брокер, от 10600 руб за 1 декларацию Таможенный брокер, от 106…" at bounding box center [320, 301] width 640 height 530
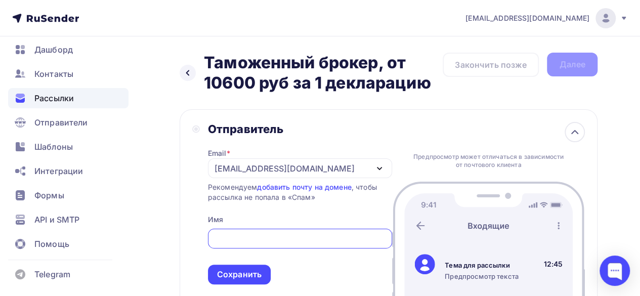
paste input "Trans-Export Таможенный брокер - информирование"
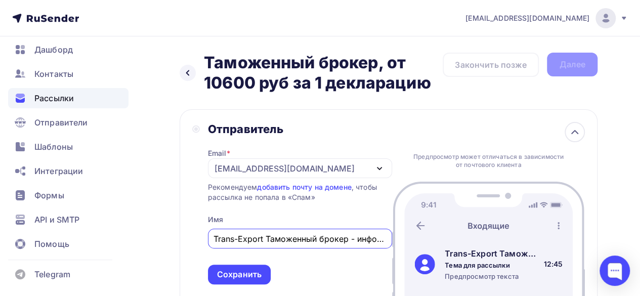
click at [184, 237] on div "Отправитель Email * noreply@trans-export.com noreply@trans-export.com info@tran…" at bounding box center [389, 203] width 418 height 188
click at [303, 239] on input "Таможенный брокер - информирование" at bounding box center [300, 239] width 173 height 12
paste input "Trans-Export"
type input "Таможенный брокер - Trans-Export, информирование"
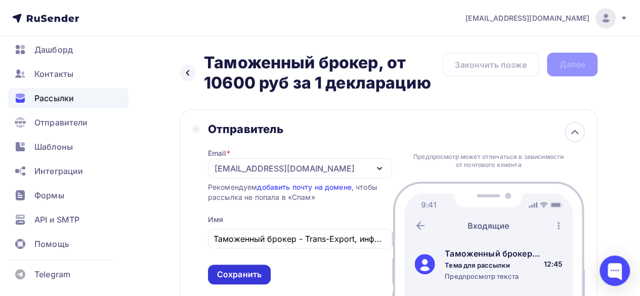
click at [246, 271] on div "Сохранить" at bounding box center [239, 275] width 45 height 12
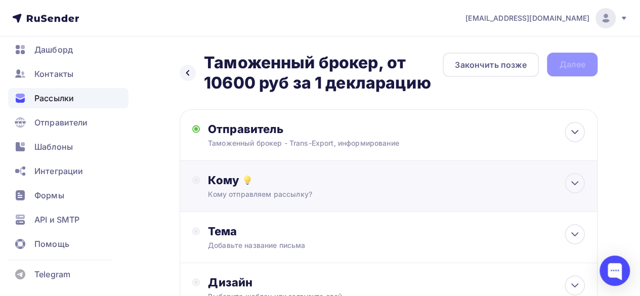
click at [318, 179] on div "Кому" at bounding box center [396, 180] width 377 height 14
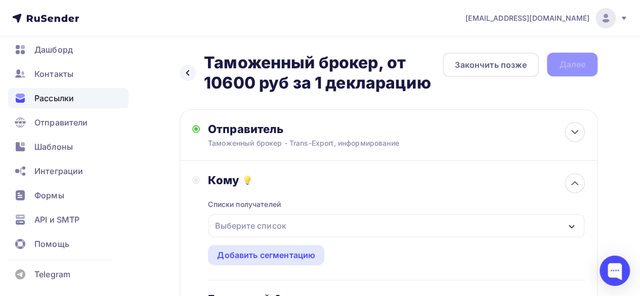
click at [296, 224] on div "Выберите список" at bounding box center [396, 225] width 376 height 23
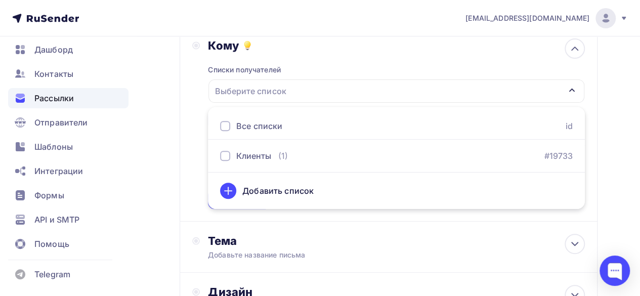
scroll to position [149, 0]
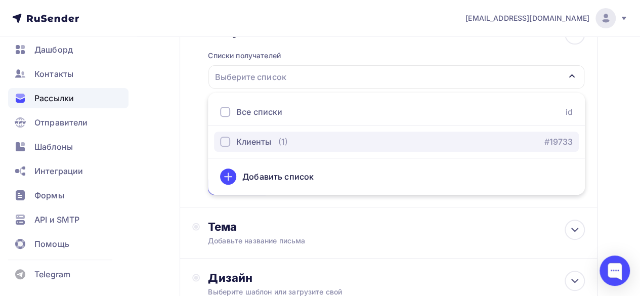
click at [228, 138] on div "button" at bounding box center [225, 142] width 10 height 10
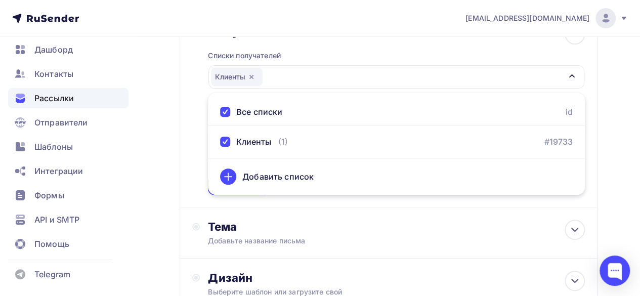
click at [607, 168] on div "Назад Таможенный брокер, от 10600 руб за 1 декларацию Таможенный брокер, от 106…" at bounding box center [320, 157] width 640 height 538
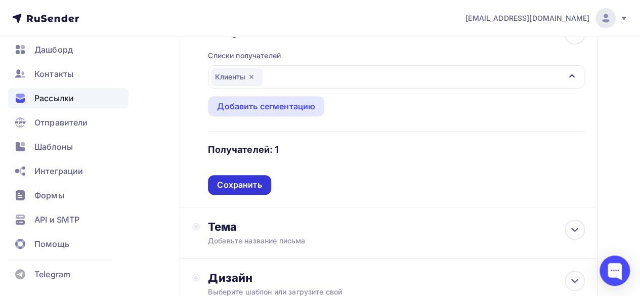
click at [225, 184] on div "Сохранить" at bounding box center [239, 185] width 45 height 12
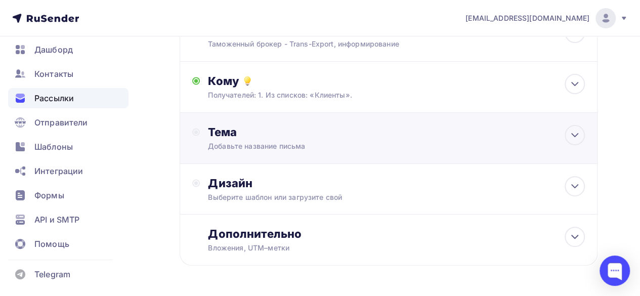
scroll to position [84, 0]
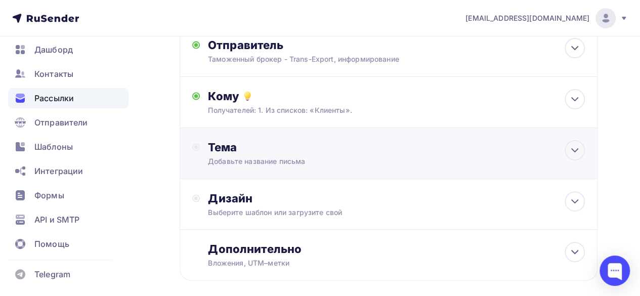
click at [277, 159] on div "Добавьте название письма" at bounding box center [298, 161] width 180 height 10
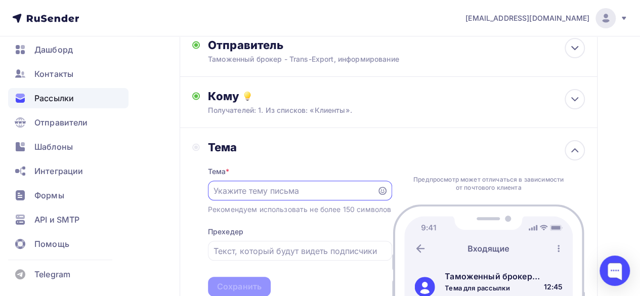
scroll to position [0, 0]
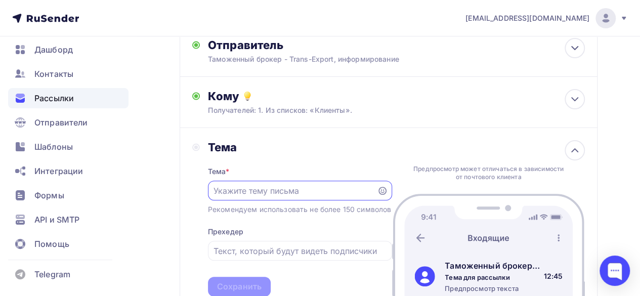
click at [249, 193] on input "text" at bounding box center [292, 191] width 157 height 12
click at [250, 190] on input "text" at bounding box center [292, 191] width 157 height 12
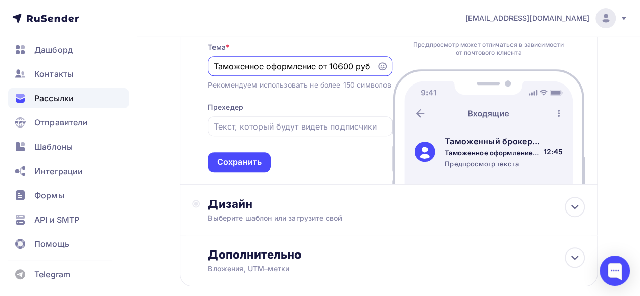
scroll to position [236, 0]
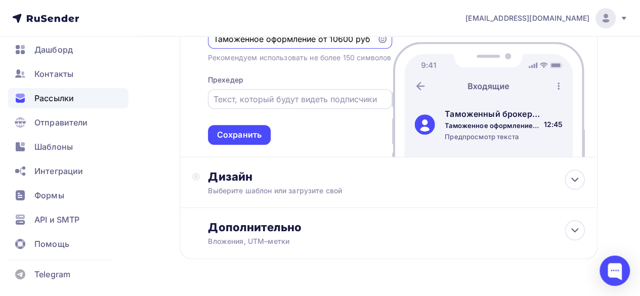
type input "Таможенное оформление от 10600 руб"
click at [255, 105] on input "text" at bounding box center [300, 99] width 173 height 12
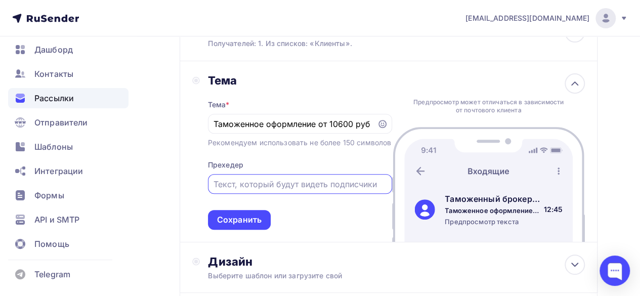
scroll to position [135, 0]
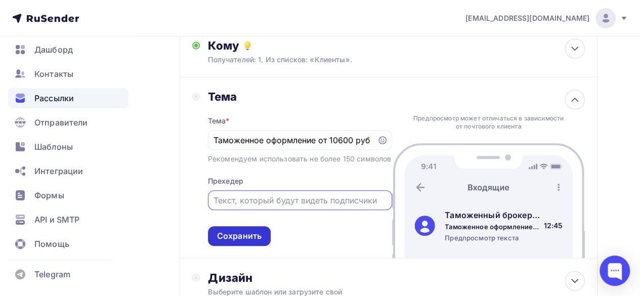
click at [242, 242] on div "Сохранить" at bounding box center [239, 236] width 45 height 12
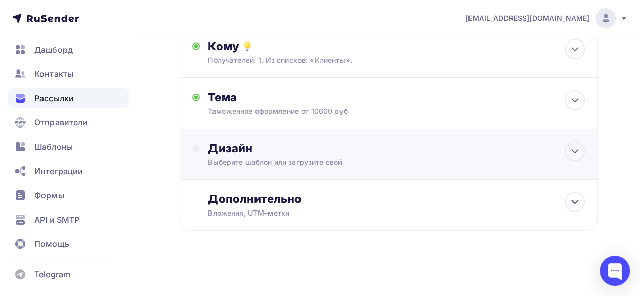
scroll to position [0, 0]
click at [255, 152] on div "Дизайн" at bounding box center [396, 148] width 377 height 14
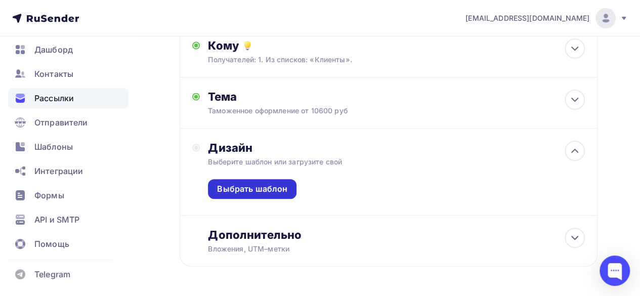
click at [251, 190] on div "Выбрать шаблон" at bounding box center [252, 189] width 70 height 12
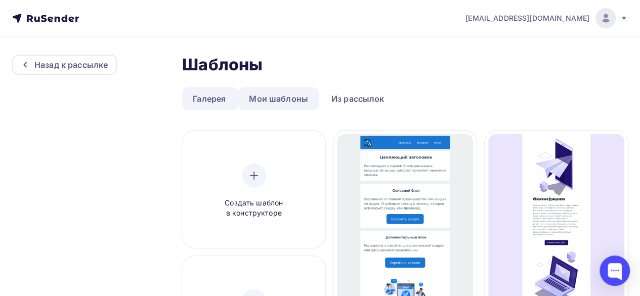
click at [284, 95] on link "Мои шаблоны" at bounding box center [278, 98] width 80 height 23
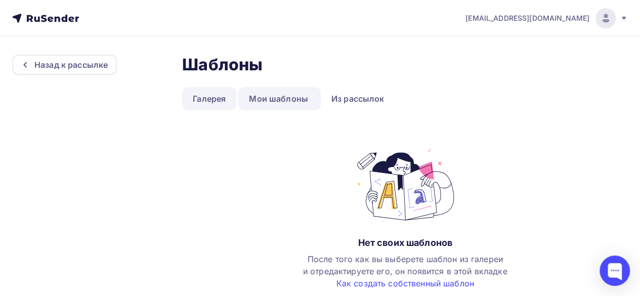
click at [200, 99] on link "Галерея" at bounding box center [209, 98] width 54 height 23
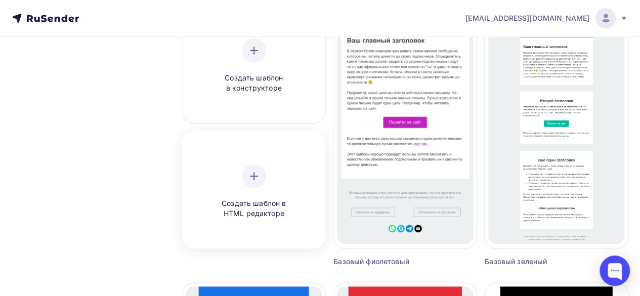
scroll to position [202, 0]
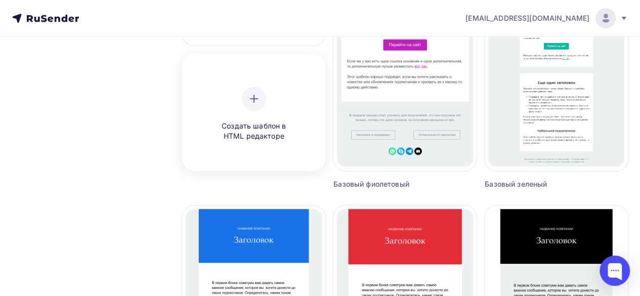
click at [264, 108] on div "Создать шаблон в HTML редакторе" at bounding box center [254, 114] width 96 height 55
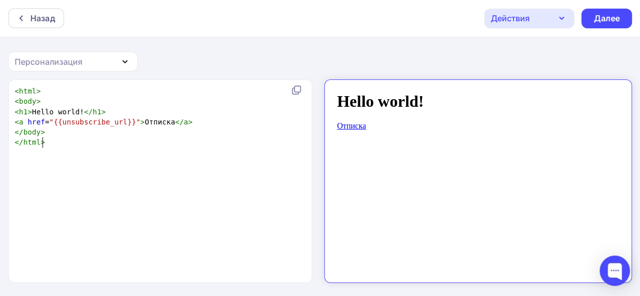
scroll to position [4, 0]
type textarea "<html> <body> <h1>Hello world!</h1> <a href="{{unsubscribe_url}}">Отписка</a> <…"
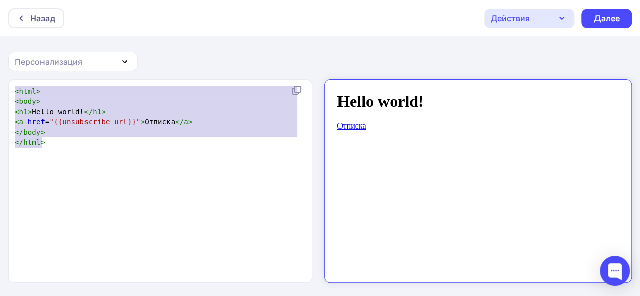
drag, startPoint x: 64, startPoint y: 149, endPoint x: 0, endPoint y: 69, distance: 102.3
click at [0, 69] on div "Назад Действия Отправить тестовое письмо Сохранить в Мои шаблоны Выйти без сохр…" at bounding box center [320, 148] width 640 height 297
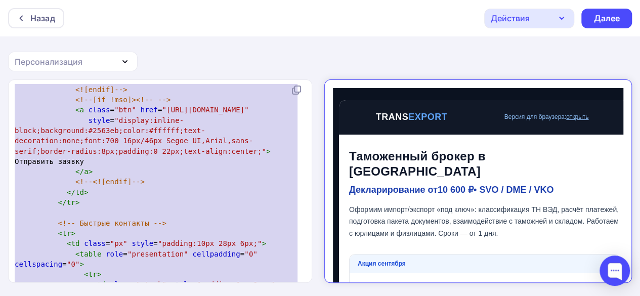
scroll to position [0, 0]
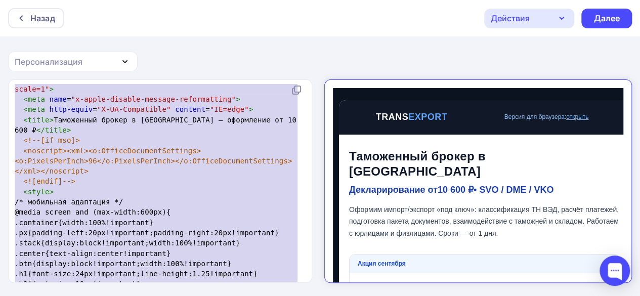
type textarea "<!doctype html> <html lang="ru" xmlns:v="urn:schemas-microsoft-com:vml" xmlns:o…"
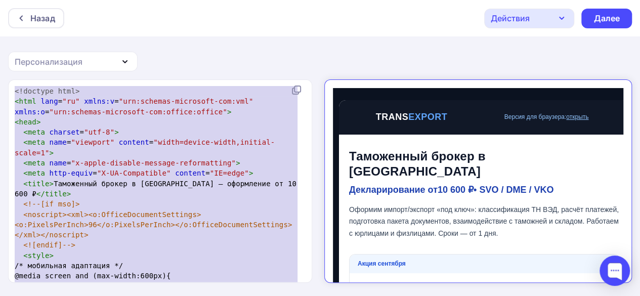
drag, startPoint x: 30, startPoint y: 268, endPoint x: 3, endPoint y: -1, distance: 269.6
click at [3, 0] on html "Назад Действия Отправить тестовое письмо Сохранить в Мои шаблоны Выйти без сохр…" at bounding box center [320, 148] width 640 height 296
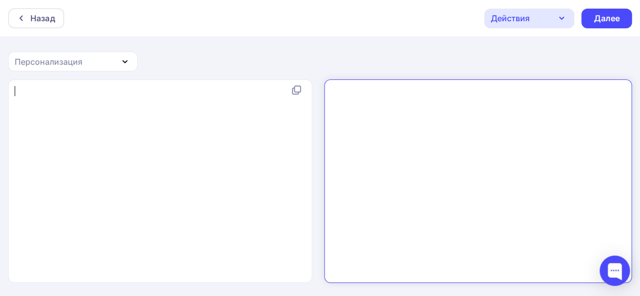
click at [94, 111] on div "x ​" at bounding box center [171, 194] width 316 height 220
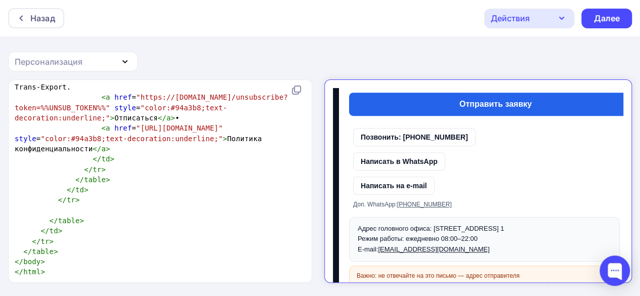
scroll to position [304, 0]
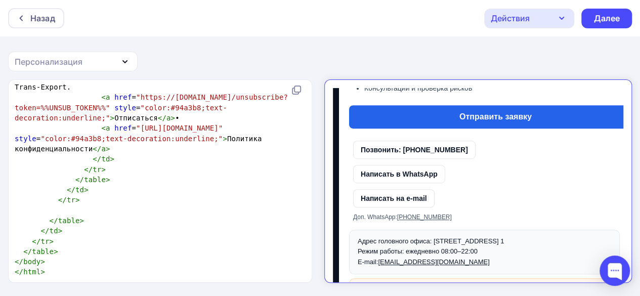
drag, startPoint x: 345, startPoint y: 193, endPoint x: 446, endPoint y: 192, distance: 101.2
click at [446, 202] on div "Доп. WhatsApp: +7 (985) 226-15-95" at bounding box center [475, 208] width 271 height 12
copy div "Доп. WhatsApp: +7 (985) 226-15-95"
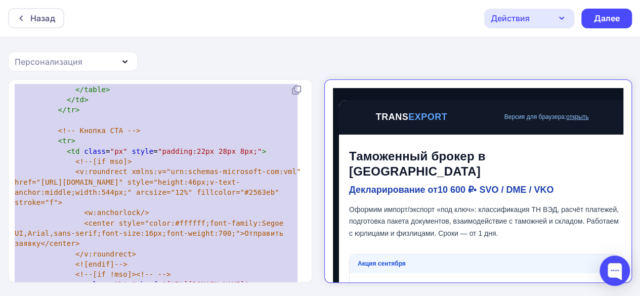
scroll to position [1419, 0]
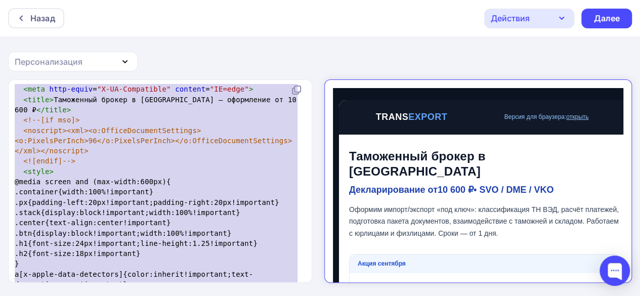
type textarea "<!doctype html> <html lang="ru" xmlns:v="urn:schemas-microsoft-com:vml" xmlns:o…"
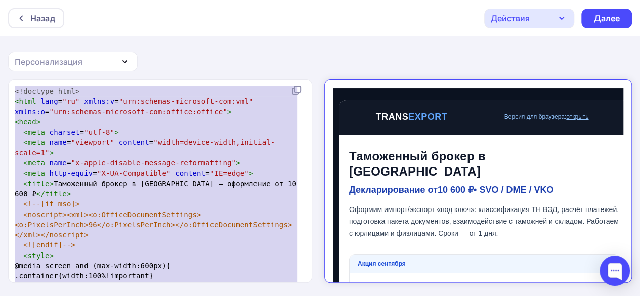
drag, startPoint x: 53, startPoint y: 274, endPoint x: 0, endPoint y: -44, distance: 322.1
click at [0, 0] on html "Назад Действия Отправить тестовое письмо Сохранить в Мои шаблоны Выйти без сохр…" at bounding box center [320, 148] width 640 height 296
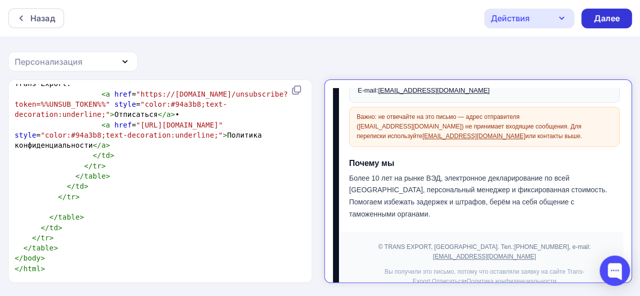
click at [618, 15] on div "Далее" at bounding box center [607, 19] width 26 height 12
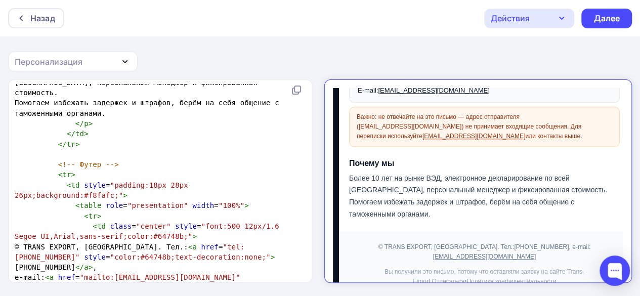
click at [119, 57] on icon "button" at bounding box center [125, 62] width 12 height 12
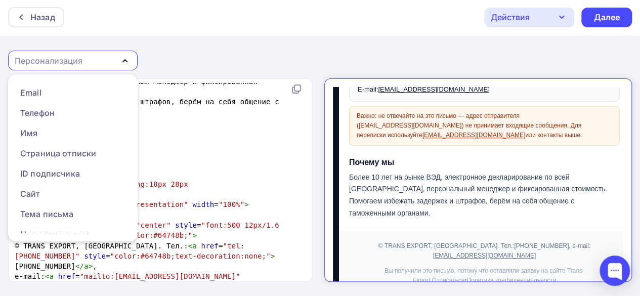
click at [193, 56] on div "Назад Действия Отправить тестовое письмо Сохранить в Мои шаблоны Выйти без сохр…" at bounding box center [320, 147] width 640 height 297
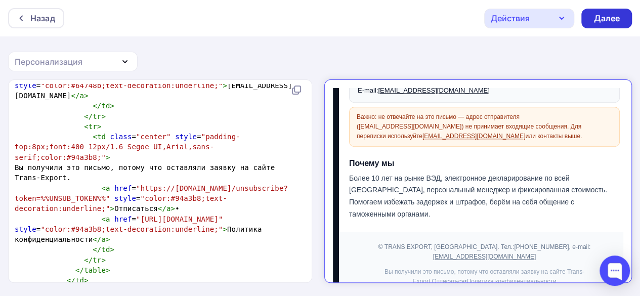
click at [615, 15] on div "Далее" at bounding box center [607, 19] width 26 height 12
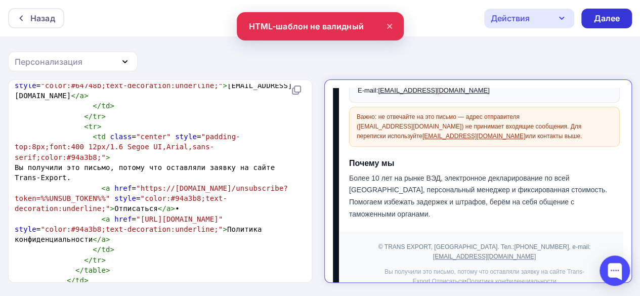
click at [615, 14] on div "Далее" at bounding box center [607, 19] width 26 height 12
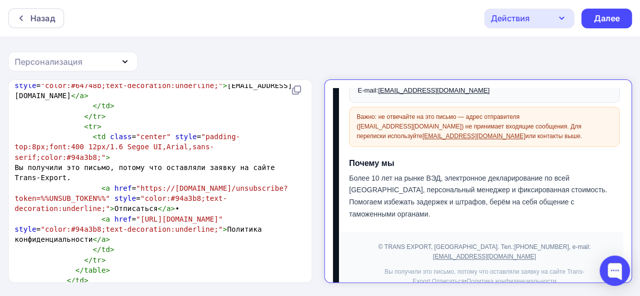
click at [540, 17] on div "Действия" at bounding box center [529, 19] width 90 height 20
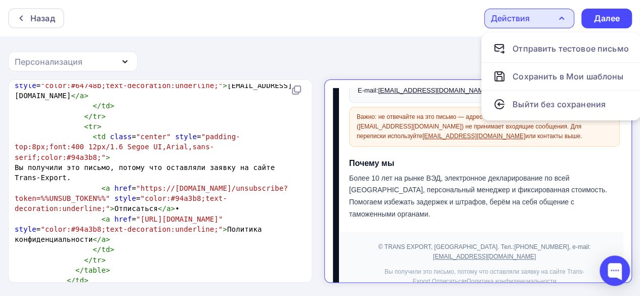
click at [400, 46] on div "Назад Действия Отправить тестовое письмо Сохранить в Мои шаблоны Выйти без сохр…" at bounding box center [320, 148] width 640 height 297
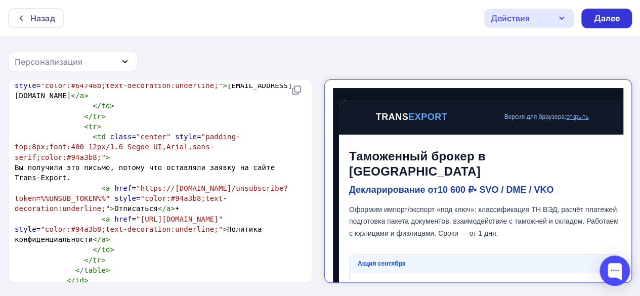
click at [608, 18] on div "Далее" at bounding box center [607, 19] width 26 height 12
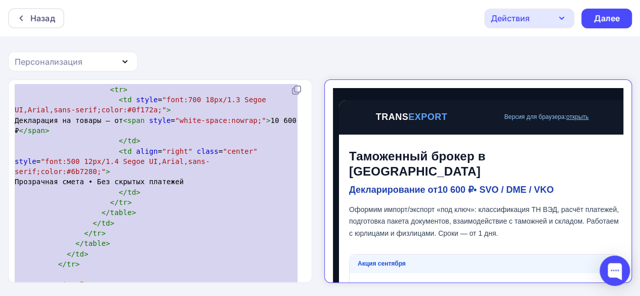
scroll to position [988, 0]
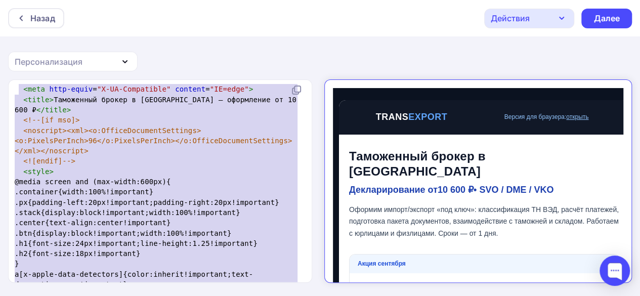
type textarea "<!doctype html> <html lang="ru" xmlns:v="urn:schemas-microsoft-com:vml" xmlns:o…"
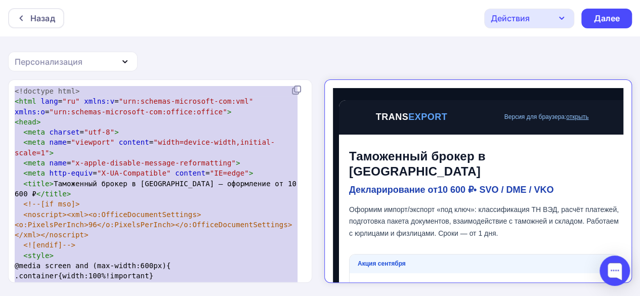
drag, startPoint x: 46, startPoint y: 274, endPoint x: 19, endPoint y: -28, distance: 302.8
click at [19, 0] on html "Назад Действия Отправить тестовое письмо Сохранить в Мои шаблоны Выйти без сохр…" at bounding box center [320, 148] width 640 height 296
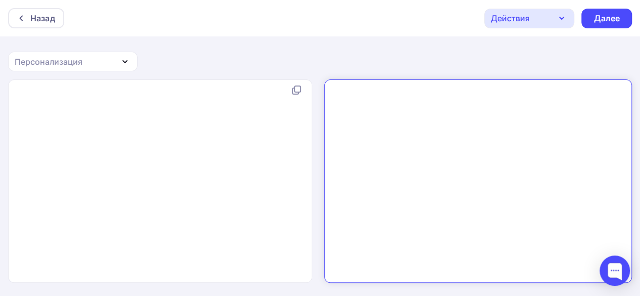
click at [107, 118] on div "x ​" at bounding box center [171, 194] width 316 height 220
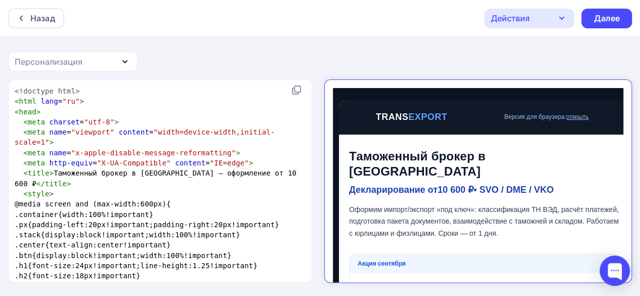
scroll to position [2880, 0]
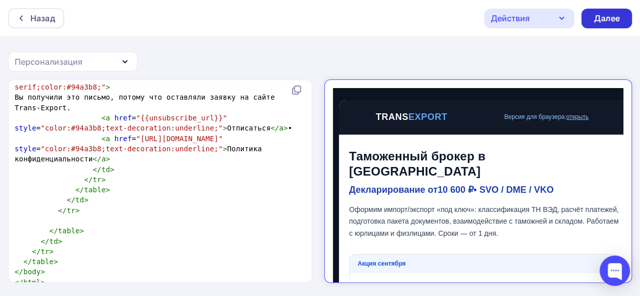
click at [609, 17] on div "Далее" at bounding box center [607, 19] width 26 height 12
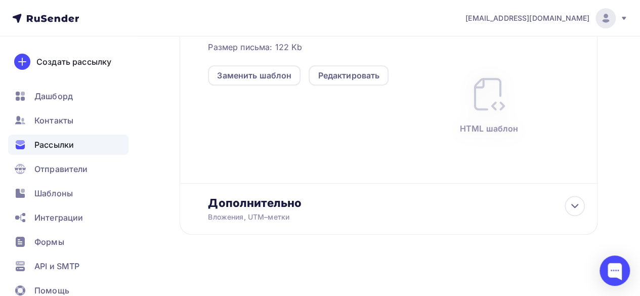
scroll to position [304, 0]
click at [360, 205] on div "Дополнительно" at bounding box center [396, 202] width 377 height 14
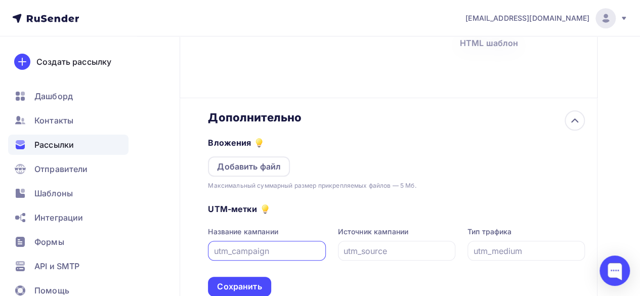
scroll to position [405, 0]
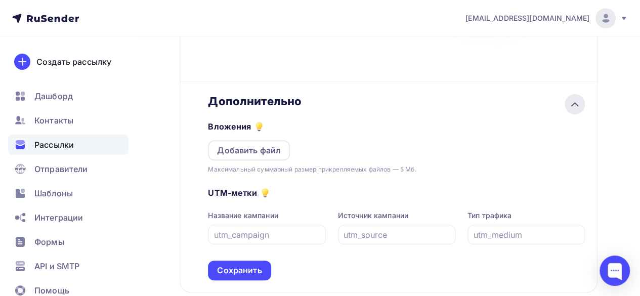
click at [573, 102] on icon at bounding box center [575, 104] width 12 height 12
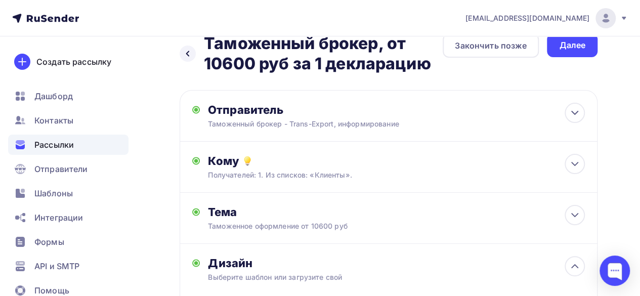
scroll to position [0, 0]
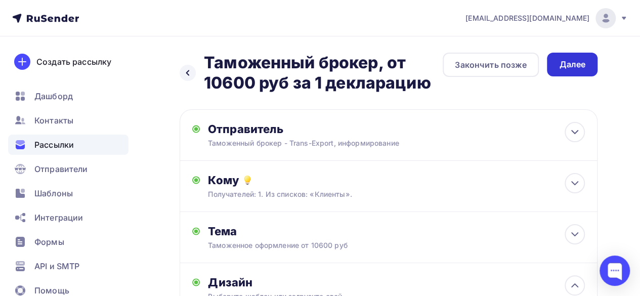
click at [566, 61] on div "Далее" at bounding box center [572, 65] width 26 height 12
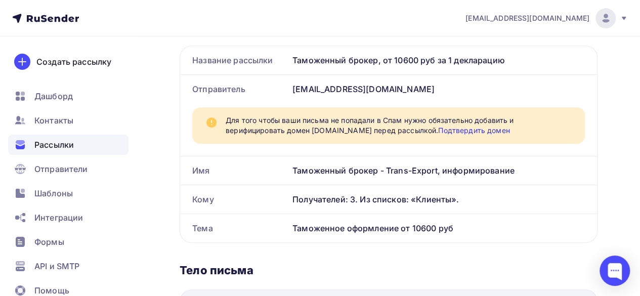
scroll to position [217, 0]
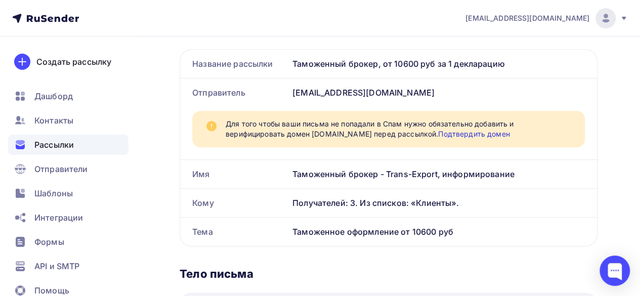
click at [469, 129] on span "Для того чтобы ваши письма не попадали в Спам нужно обязательно добавить и вери…" at bounding box center [399, 129] width 347 height 20
click at [466, 133] on link "Подтвердить домен" at bounding box center [473, 134] width 71 height 9
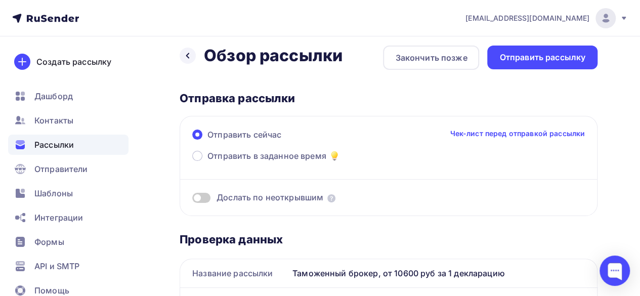
scroll to position [0, 0]
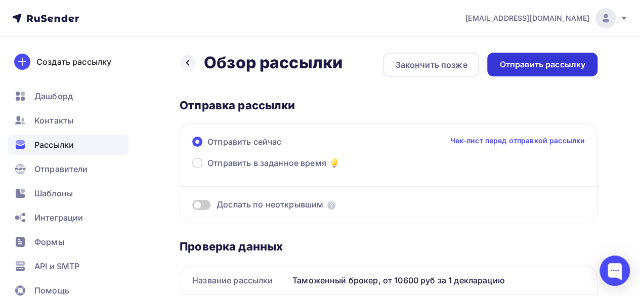
click at [548, 61] on div "Отправить рассылку" at bounding box center [542, 65] width 86 height 12
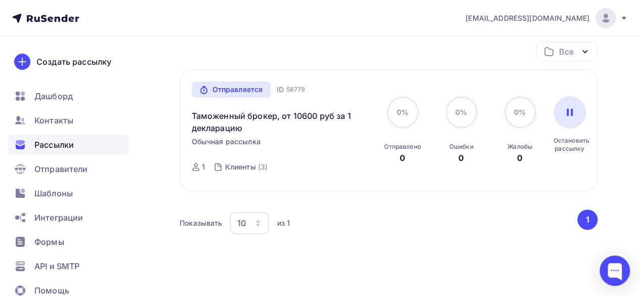
scroll to position [101, 0]
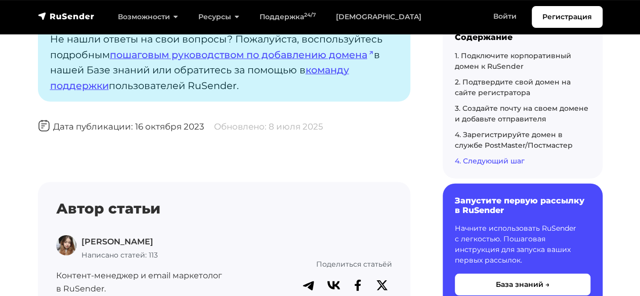
scroll to position [3150, 0]
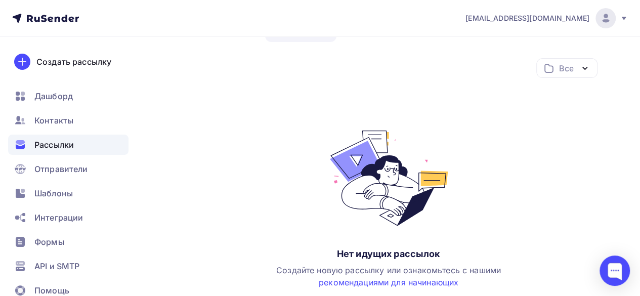
scroll to position [152, 0]
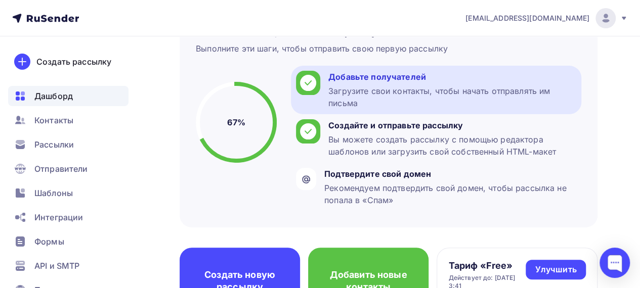
scroll to position [51, 0]
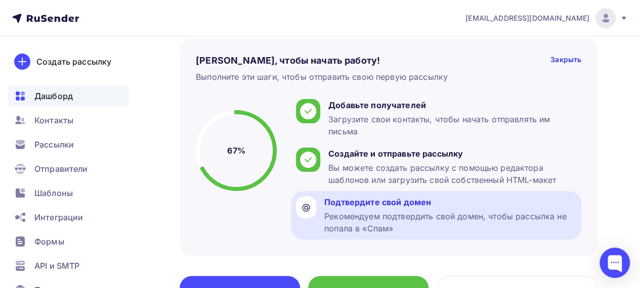
click at [367, 212] on div "Рекомендуем подтвердить свой домен, чтобы рассылка не попала в «Спам»" at bounding box center [450, 223] width 252 height 24
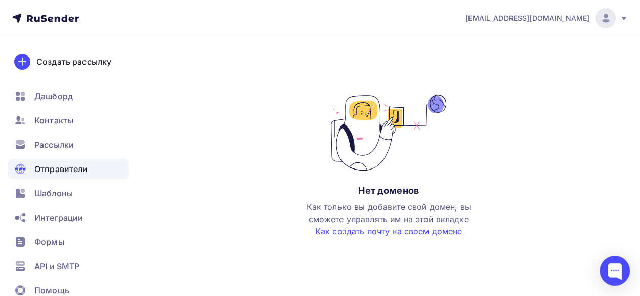
scroll to position [80, 0]
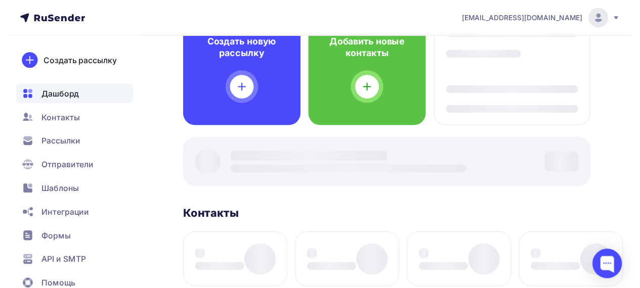
scroll to position [51, 0]
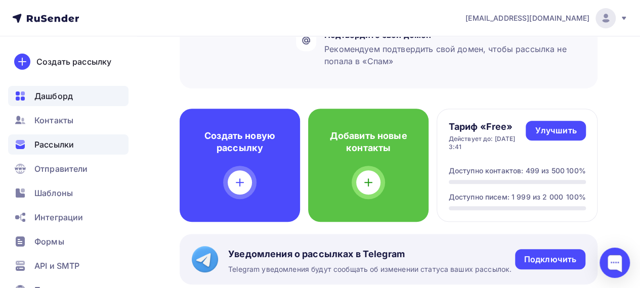
click at [64, 142] on span "Рассылки" at bounding box center [53, 145] width 39 height 12
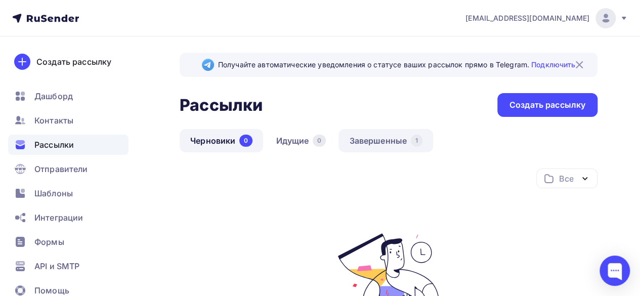
click at [398, 139] on link "Завершенные 1" at bounding box center [386, 140] width 95 height 23
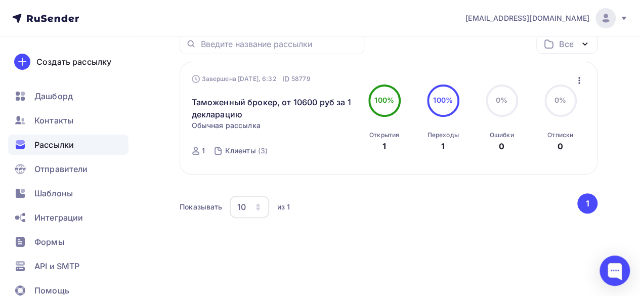
scroll to position [136, 0]
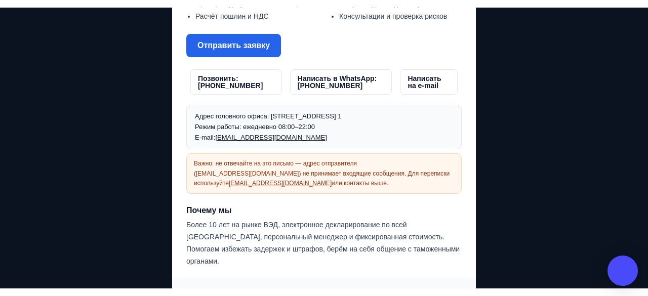
scroll to position [315, 0]
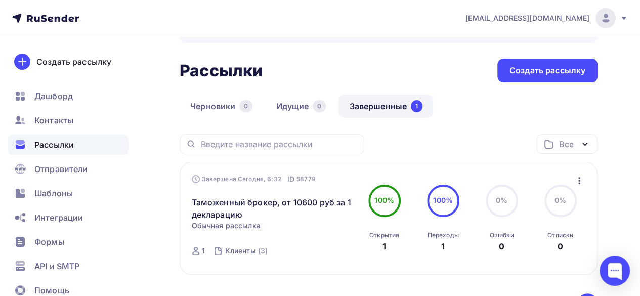
scroll to position [51, 0]
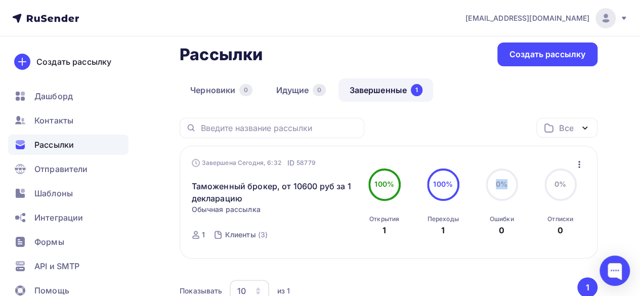
drag, startPoint x: 506, startPoint y: 185, endPoint x: 491, endPoint y: 184, distance: 14.2
click at [491, 184] on div "0%" at bounding box center [502, 185] width 32 height 32
drag, startPoint x: 565, startPoint y: 184, endPoint x: 557, endPoint y: 186, distance: 8.3
click at [567, 186] on circle at bounding box center [561, 185] width 30 height 30
drag, startPoint x: 506, startPoint y: 186, endPoint x: 495, endPoint y: 184, distance: 11.2
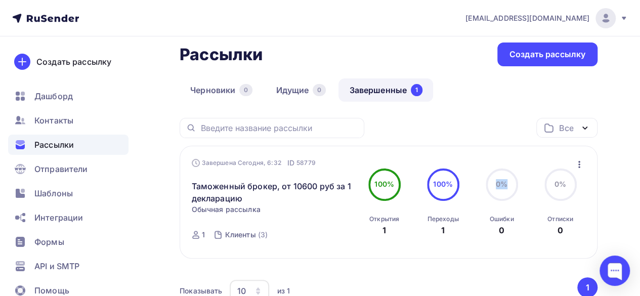
click at [496, 184] on span "0%" at bounding box center [502, 184] width 12 height 9
drag, startPoint x: 565, startPoint y: 184, endPoint x: 550, endPoint y: 184, distance: 15.2
click at [550, 184] on div "0%" at bounding box center [561, 185] width 32 height 32
drag, startPoint x: 434, startPoint y: 185, endPoint x: 451, endPoint y: 186, distance: 17.2
click at [451, 186] on span "100%" at bounding box center [443, 184] width 20 height 9
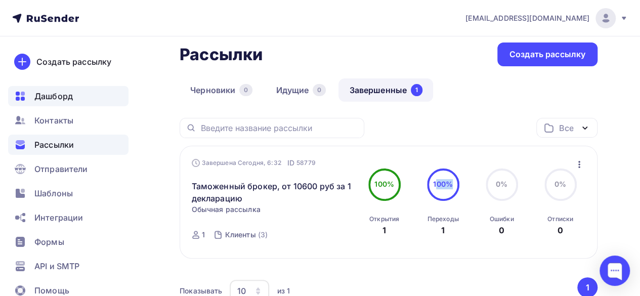
click at [63, 93] on span "Дашборд" at bounding box center [53, 96] width 38 height 12
